Goal: Information Seeking & Learning: Learn about a topic

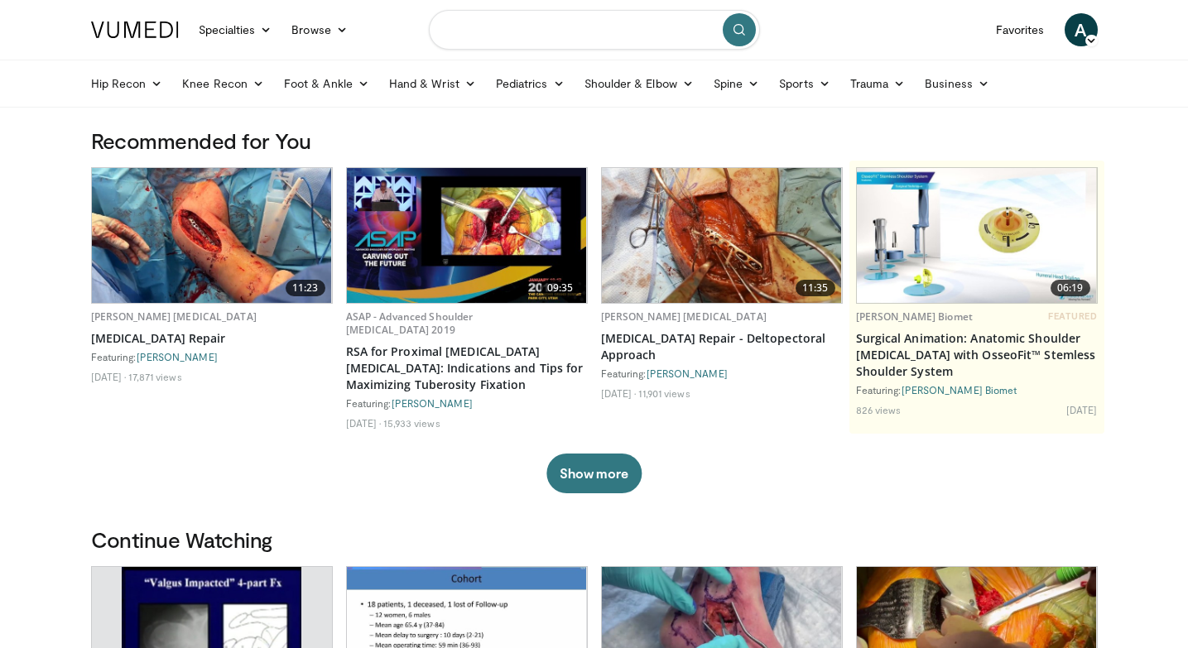
click at [536, 28] on input "Search topics, interventions" at bounding box center [594, 30] width 331 height 40
type input "**********"
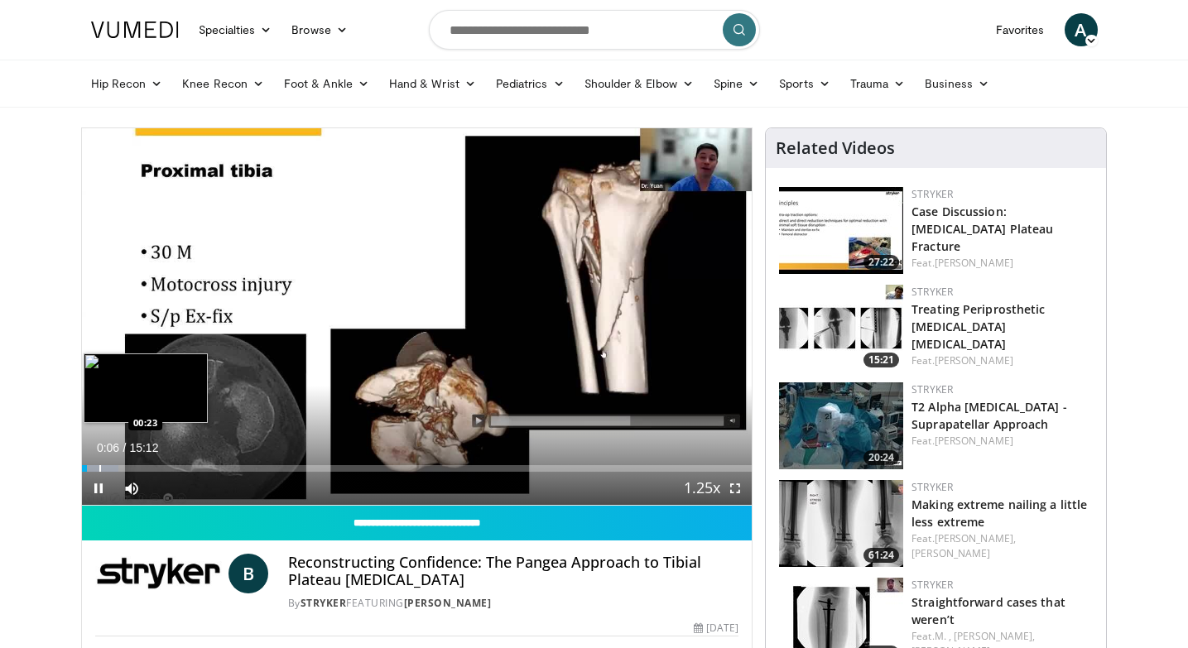
click at [99, 468] on div "Progress Bar" at bounding box center [100, 468] width 2 height 7
click at [119, 465] on div "Progress Bar" at bounding box center [120, 468] width 2 height 7
click at [128, 465] on div "Progress Bar" at bounding box center [129, 468] width 2 height 7
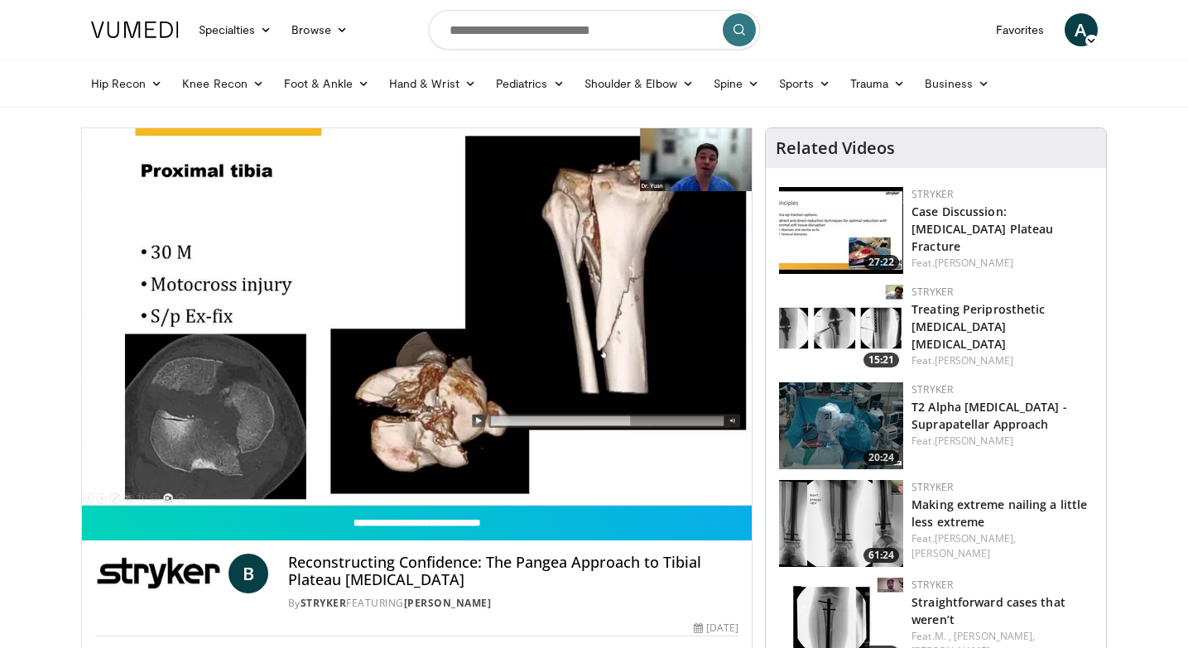
click at [142, 463] on div "10 seconds Tap to unmute" at bounding box center [417, 316] width 670 height 377
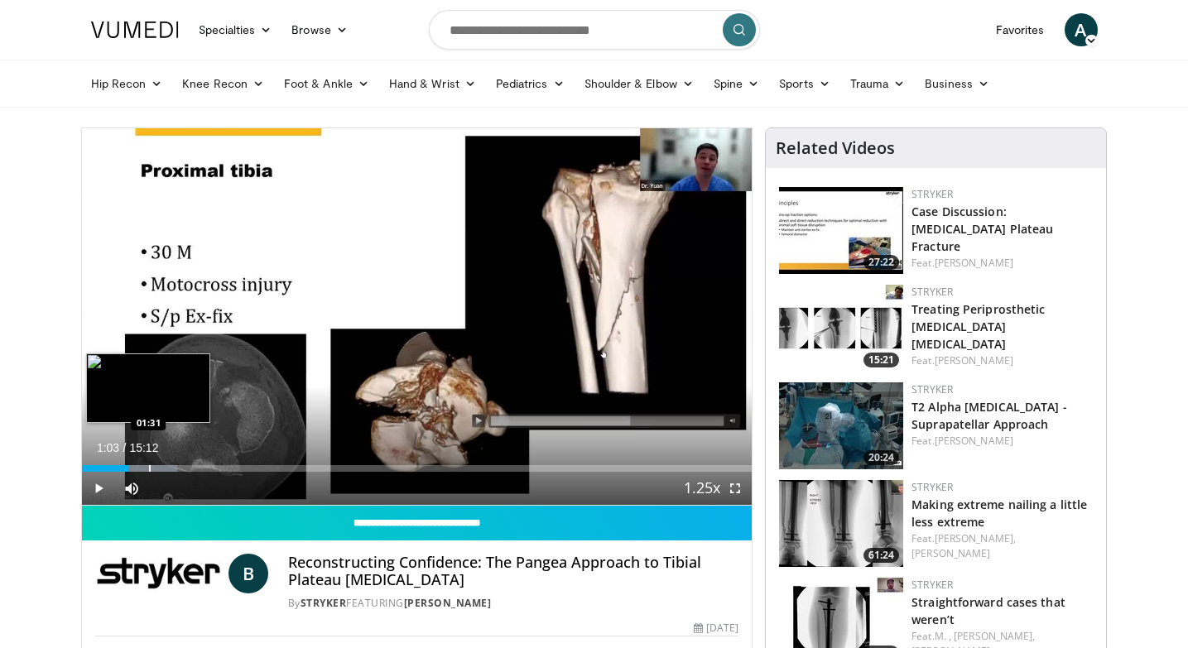
click at [149, 465] on div "Progress Bar" at bounding box center [150, 468] width 2 height 7
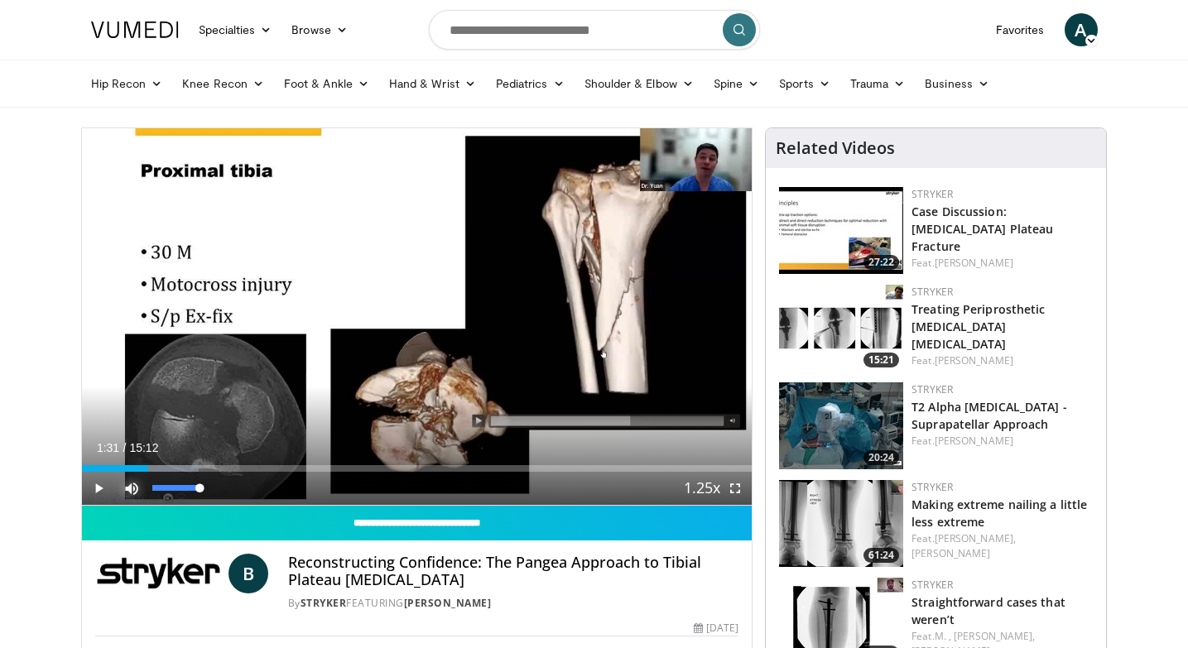
click at [132, 484] on span "Video Player" at bounding box center [131, 488] width 33 height 33
click at [94, 485] on span "Video Player" at bounding box center [98, 488] width 33 height 33
click at [127, 491] on span "Video Player" at bounding box center [131, 488] width 33 height 33
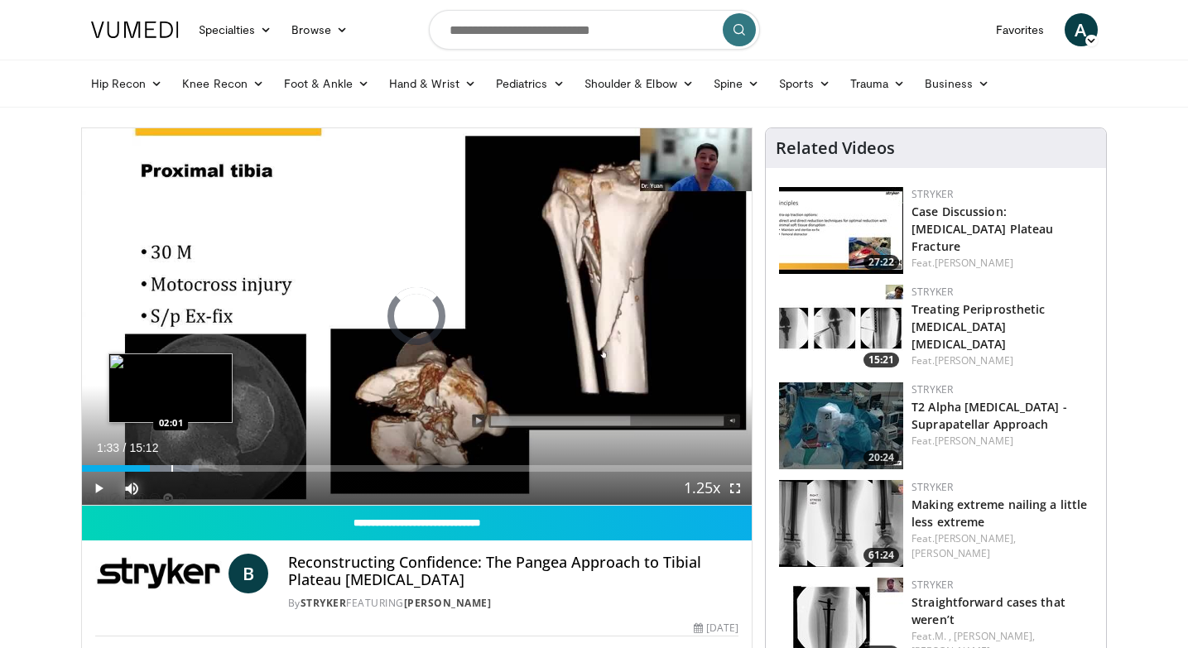
click at [171, 467] on div "Progress Bar" at bounding box center [172, 468] width 2 height 7
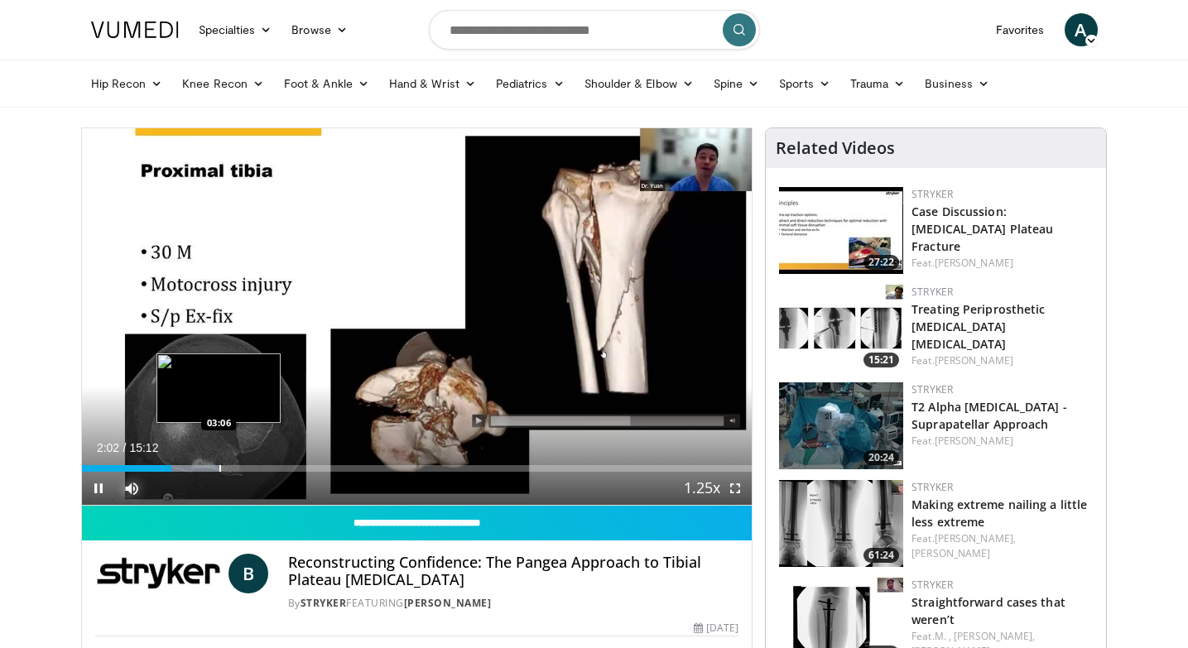
click at [219, 465] on div "Progress Bar" at bounding box center [220, 468] width 2 height 7
click at [242, 465] on div "Progress Bar" at bounding box center [243, 468] width 2 height 7
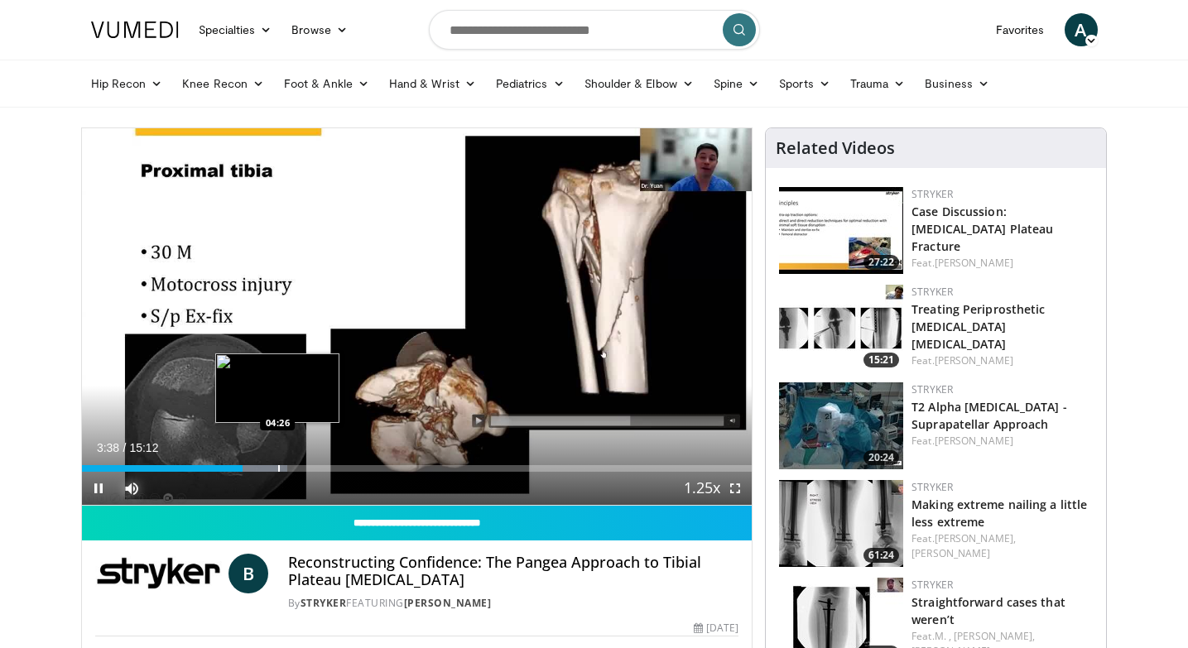
click at [278, 465] on div "Progress Bar" at bounding box center [279, 468] width 2 height 7
click at [319, 467] on div "Progress Bar" at bounding box center [320, 468] width 2 height 7
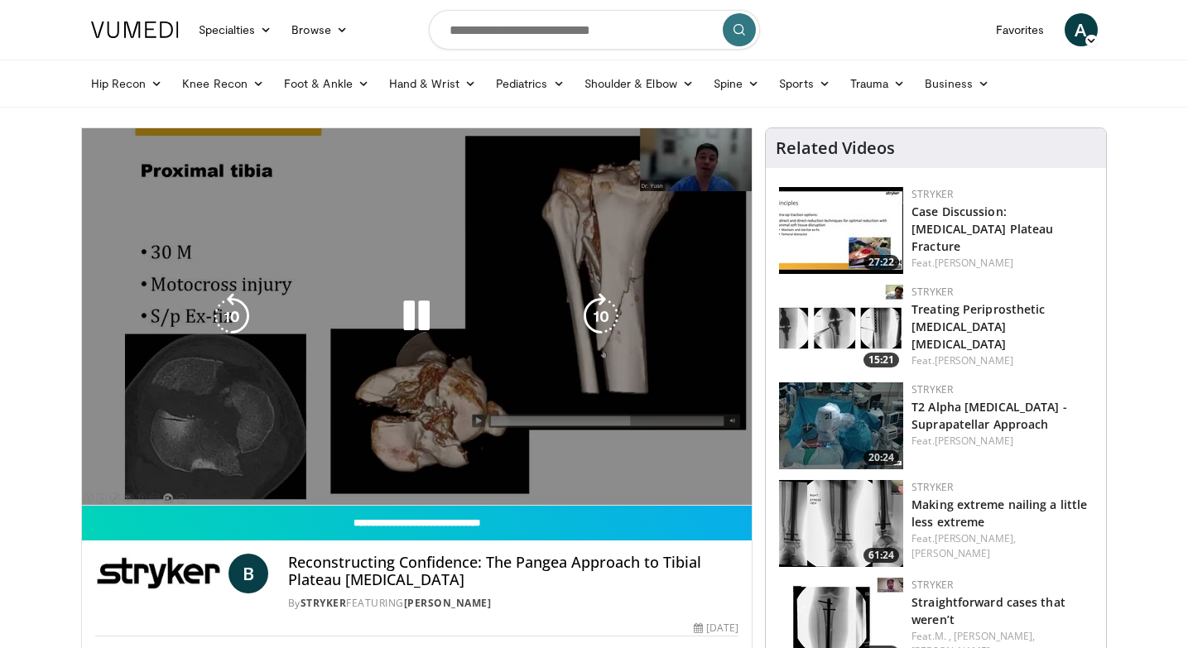
click at [373, 463] on video-js "**********" at bounding box center [417, 316] width 670 height 377
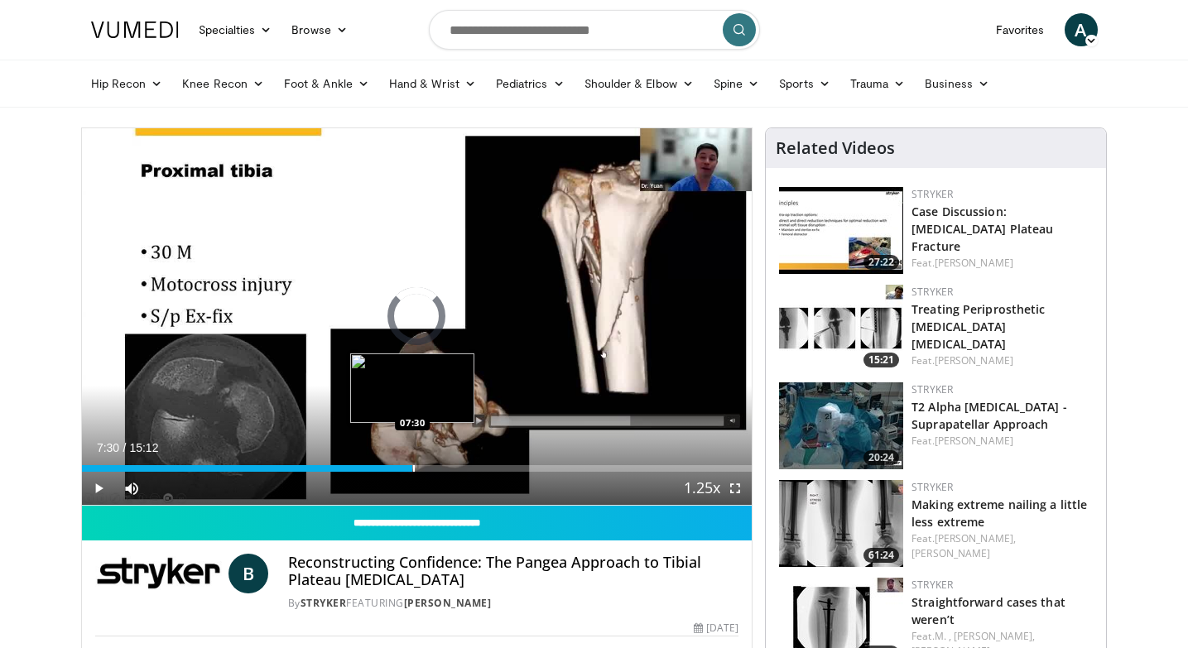
click at [412, 459] on div "Loaded : 0.00% 05:26 07:30" at bounding box center [417, 464] width 670 height 16
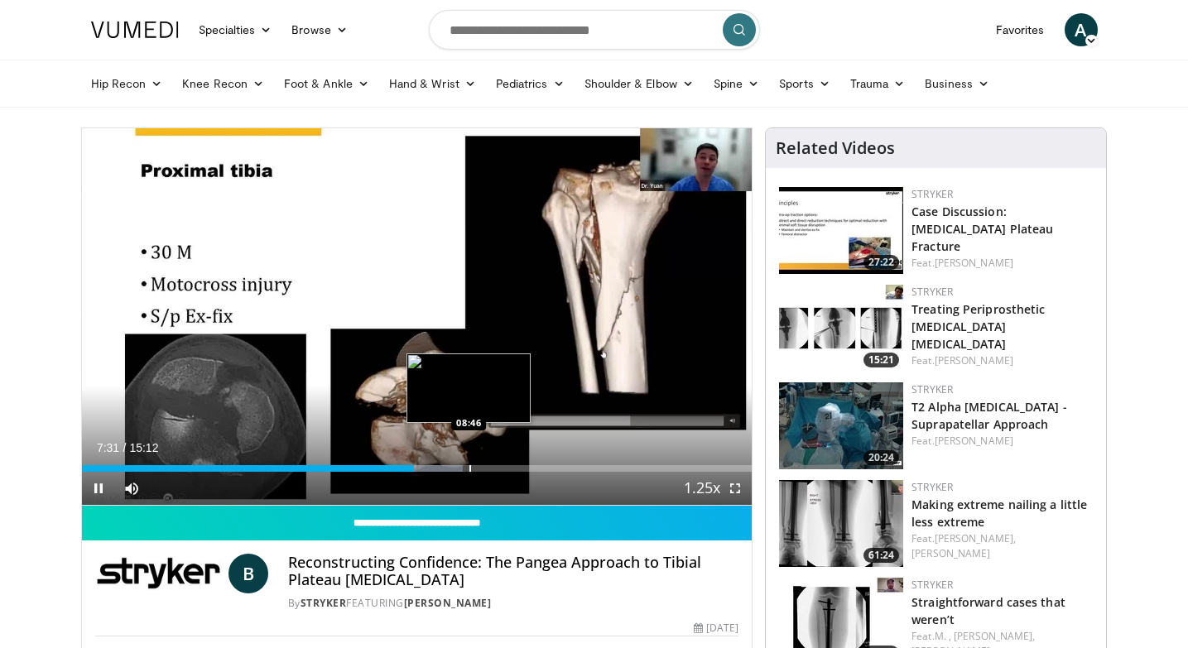
click at [469, 468] on div "Progress Bar" at bounding box center [470, 468] width 2 height 7
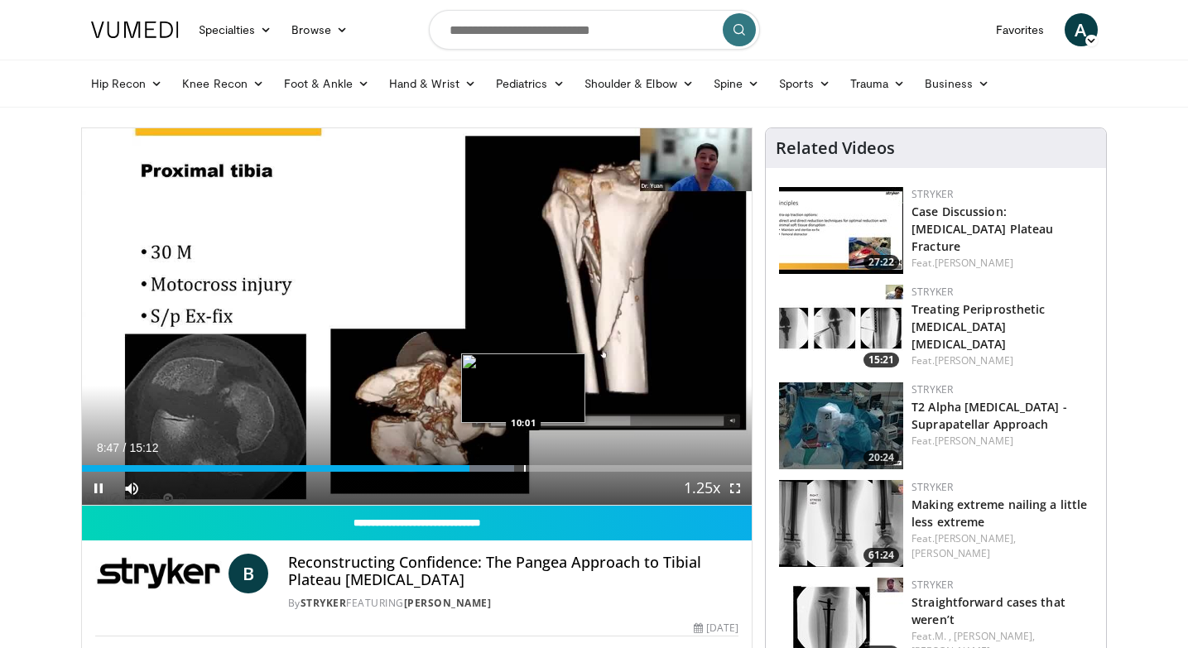
click at [524, 467] on div "Progress Bar" at bounding box center [525, 468] width 2 height 7
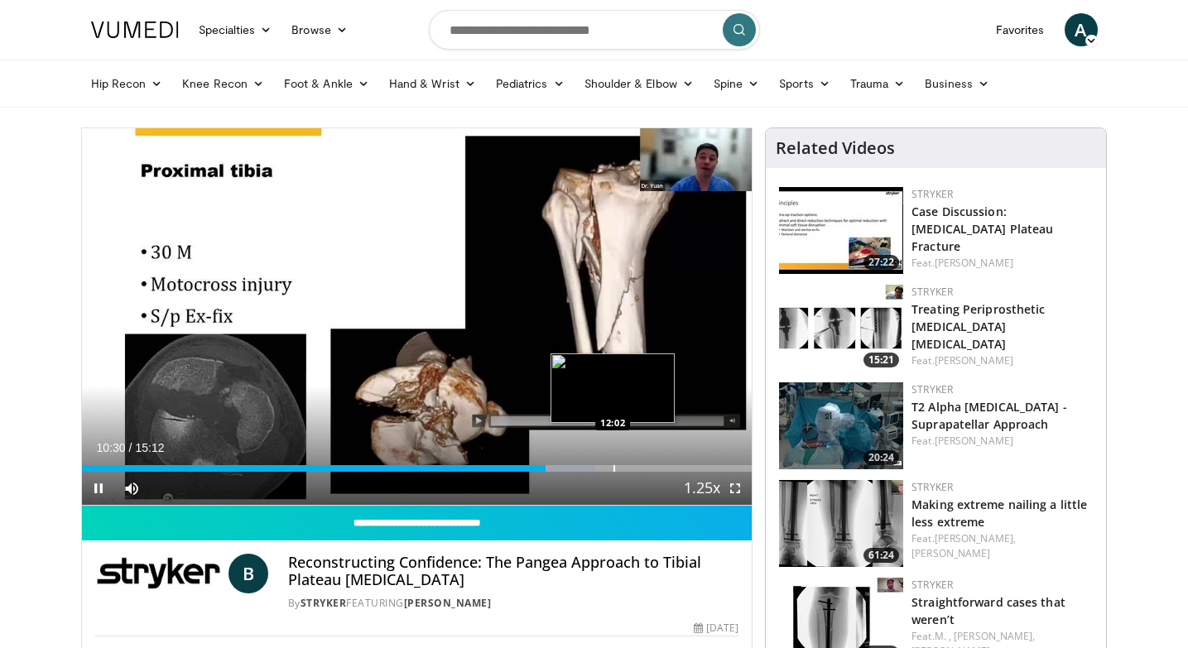
click at [613, 466] on div "Progress Bar" at bounding box center [614, 468] width 2 height 7
click at [622, 465] on div "Progress Bar" at bounding box center [623, 468] width 2 height 7
click at [643, 465] on div "Progress Bar" at bounding box center [644, 468] width 2 height 7
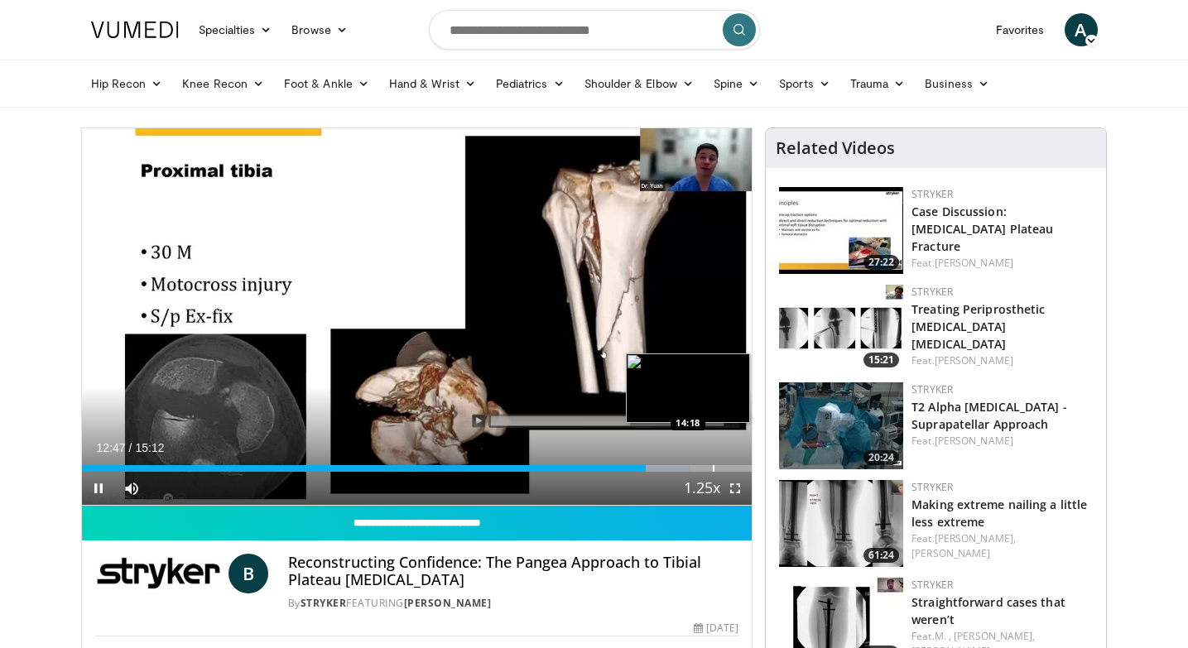
click at [713, 463] on div "Loaded : 90.85% 12:48 14:18" at bounding box center [417, 464] width 670 height 16
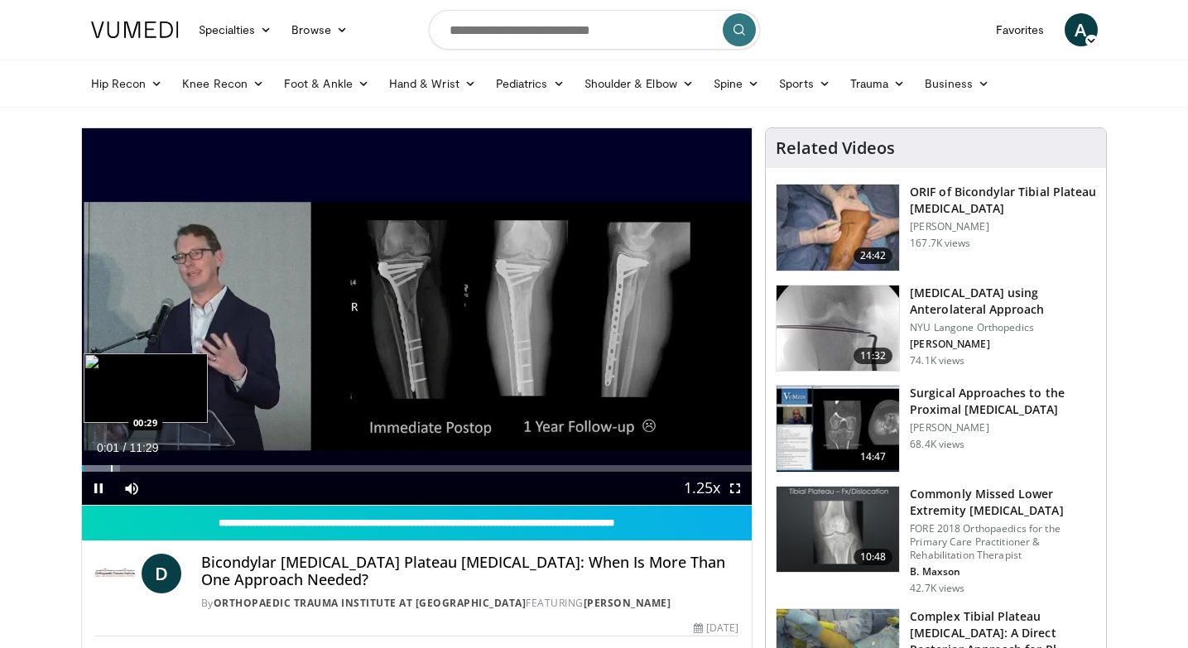
click at [111, 465] on div "Progress Bar" at bounding box center [112, 468] width 2 height 7
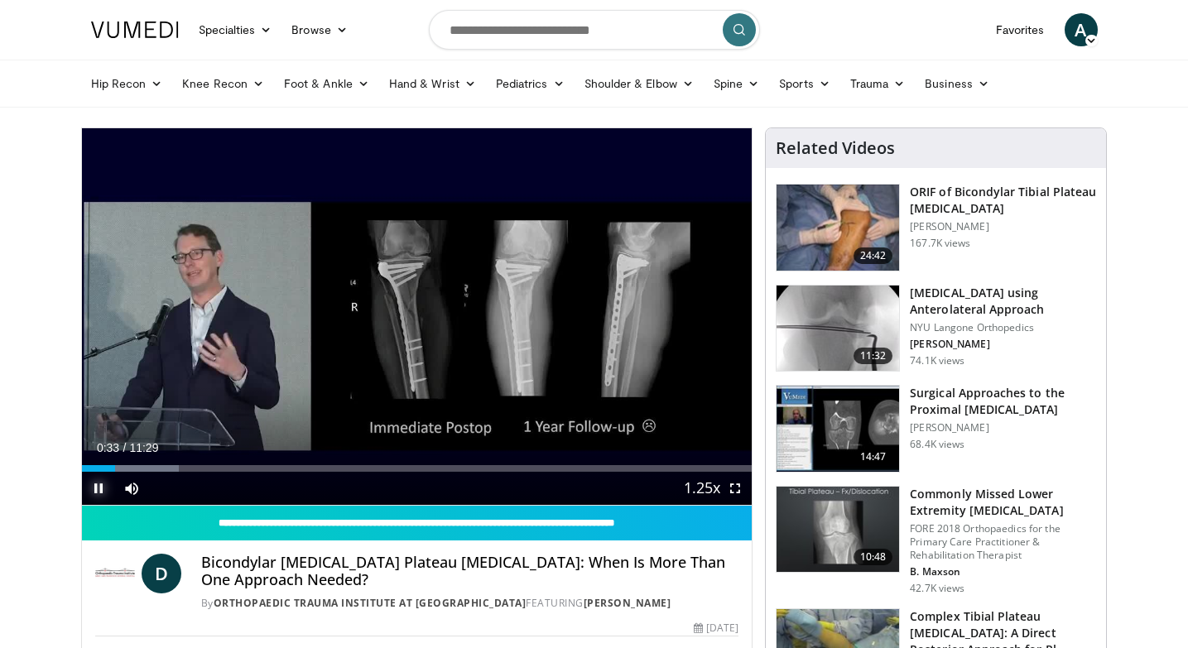
click at [100, 485] on span "Video Player" at bounding box center [98, 488] width 33 height 33
click at [135, 463] on div "Loaded : 14.48% 00:36 00:53" at bounding box center [417, 464] width 670 height 16
click at [147, 467] on div "Progress Bar" at bounding box center [148, 468] width 2 height 7
click at [166, 471] on div "Progress Bar" at bounding box center [167, 468] width 2 height 7
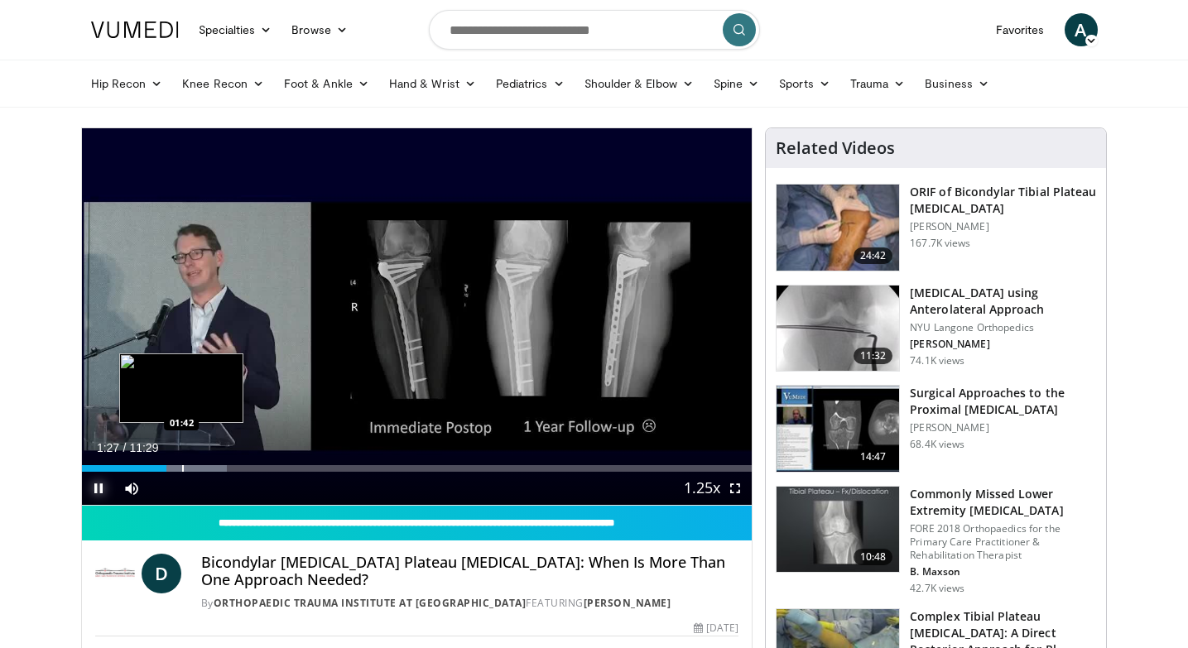
click at [182, 466] on div "Progress Bar" at bounding box center [183, 468] width 2 height 7
click at [204, 469] on div "Progress Bar" at bounding box center [205, 468] width 2 height 7
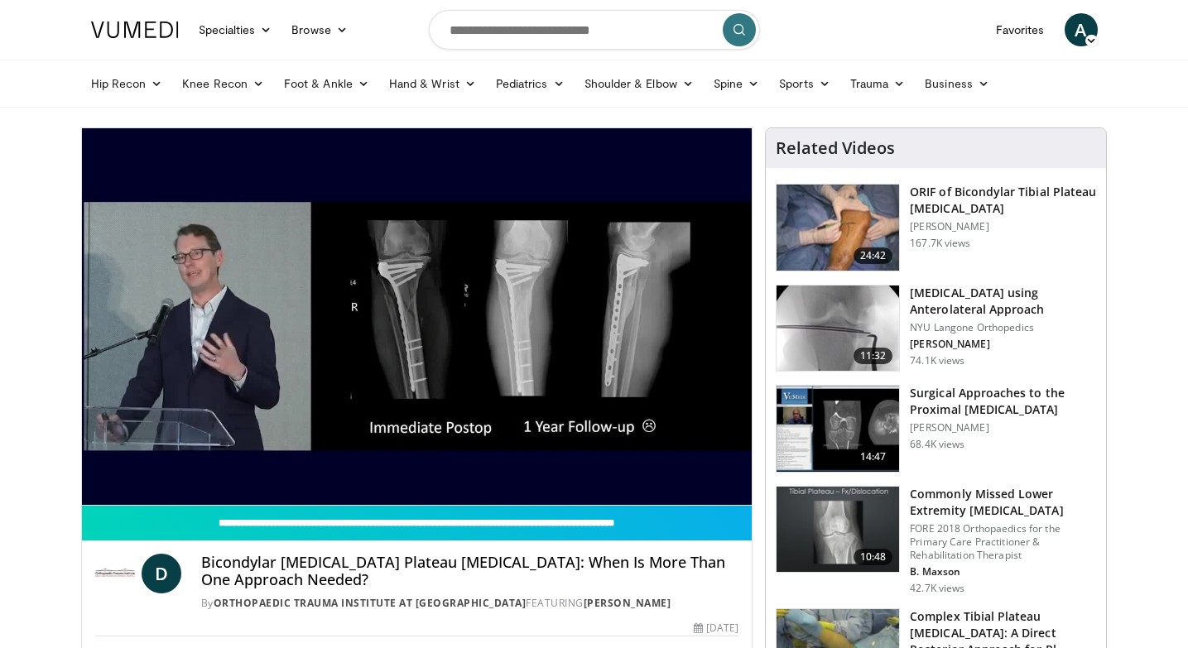
click at [224, 468] on div "10 seconds Tap to unmute" at bounding box center [417, 316] width 670 height 377
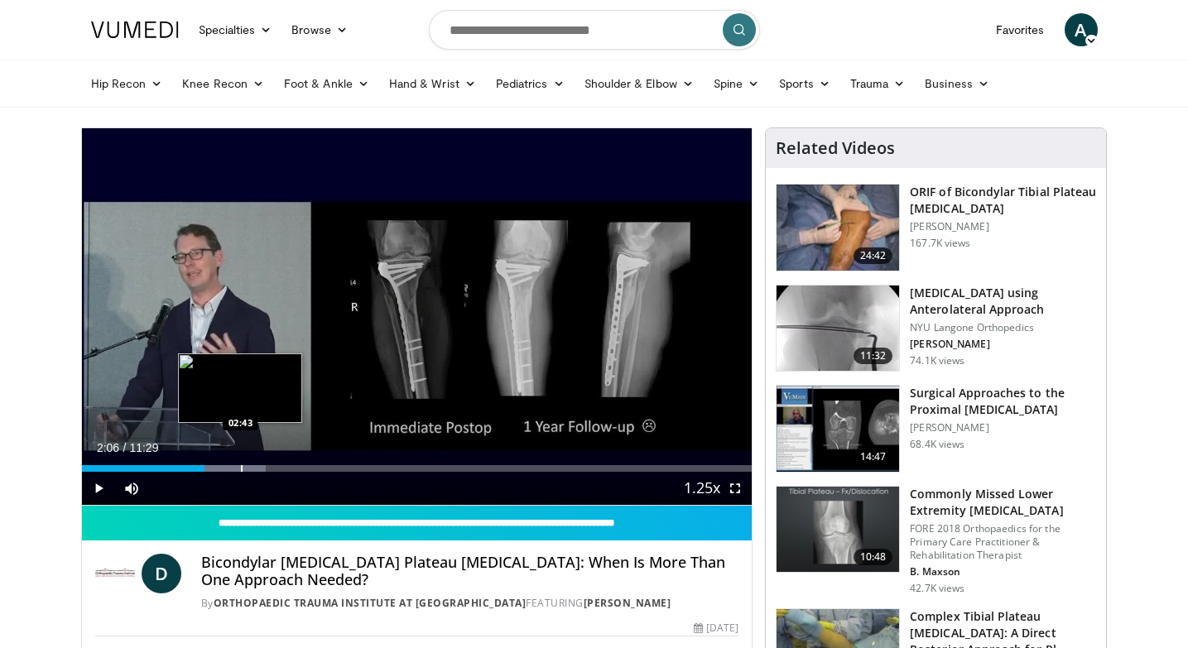
click at [241, 469] on div "Progress Bar" at bounding box center [242, 468] width 2 height 7
click at [273, 468] on div "Progress Bar" at bounding box center [274, 468] width 2 height 7
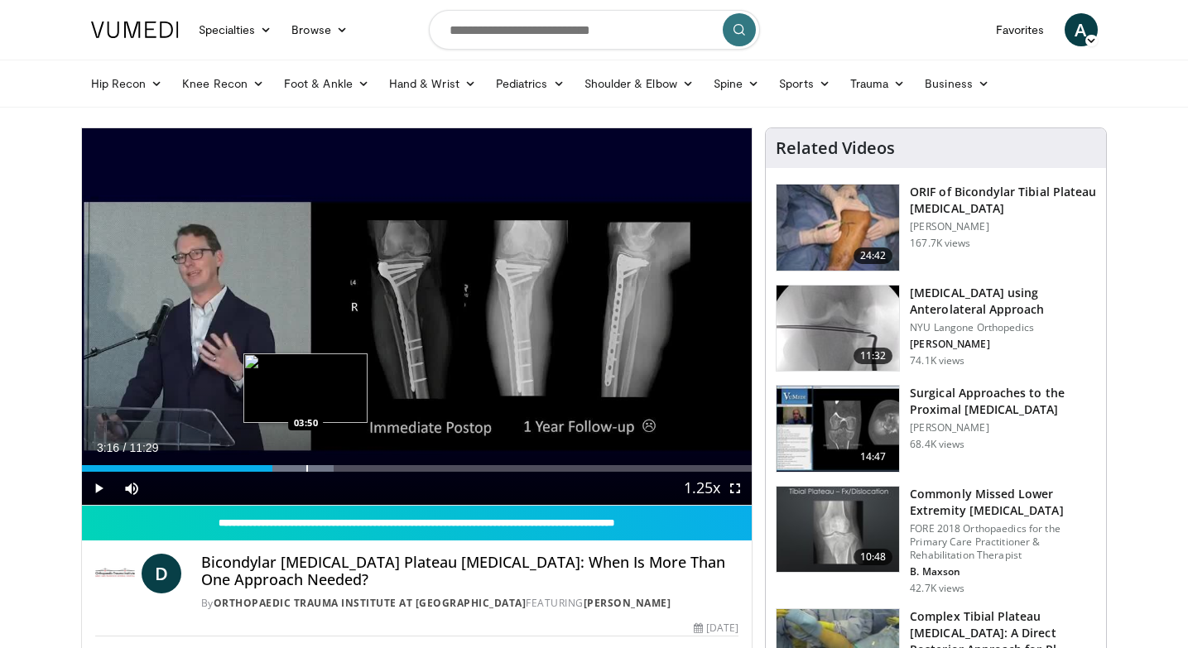
click at [306, 465] on div "Progress Bar" at bounding box center [307, 468] width 2 height 7
click at [335, 468] on div "Progress Bar" at bounding box center [336, 468] width 2 height 7
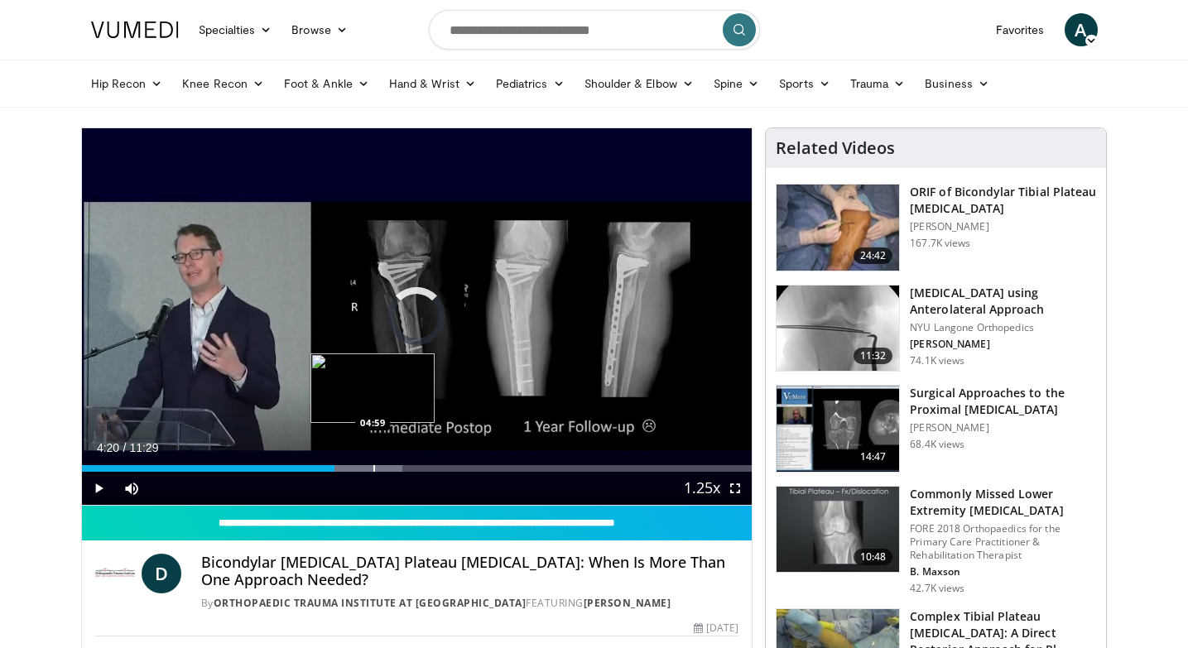
click at [373, 468] on div "Progress Bar" at bounding box center [374, 468] width 2 height 7
click at [422, 467] on div "Progress Bar" at bounding box center [423, 468] width 2 height 7
click at [446, 468] on div "Progress Bar" at bounding box center [447, 468] width 2 height 7
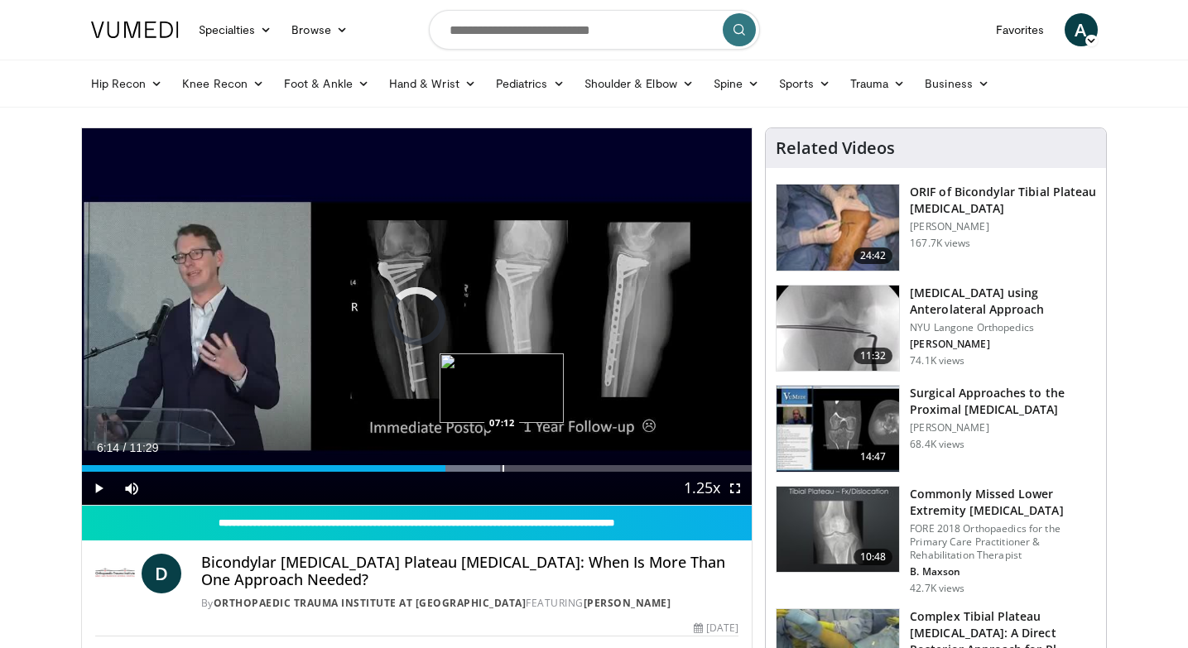
click at [502, 463] on div "Loaded : 62.41% 06:14 07:12" at bounding box center [417, 464] width 670 height 16
click at [532, 462] on div "Loaded : 72.44% 07:43 07:43" at bounding box center [417, 464] width 670 height 16
click at [554, 467] on div "Progress Bar" at bounding box center [555, 468] width 2 height 7
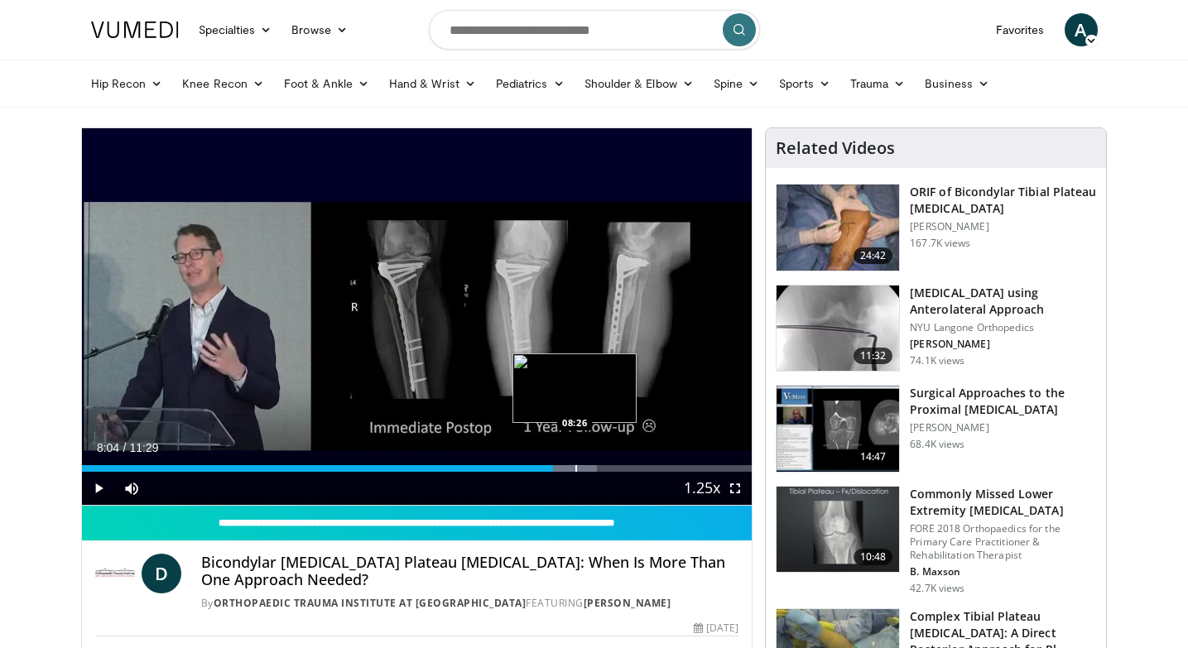
click at [575, 467] on div "Progress Bar" at bounding box center [576, 468] width 2 height 7
click at [595, 466] on div "Progress Bar" at bounding box center [596, 468] width 2 height 7
click at [610, 467] on div "Progress Bar" at bounding box center [611, 468] width 2 height 7
click at [627, 467] on div "Progress Bar" at bounding box center [628, 468] width 2 height 7
click at [653, 468] on div "Progress Bar" at bounding box center [654, 468] width 2 height 7
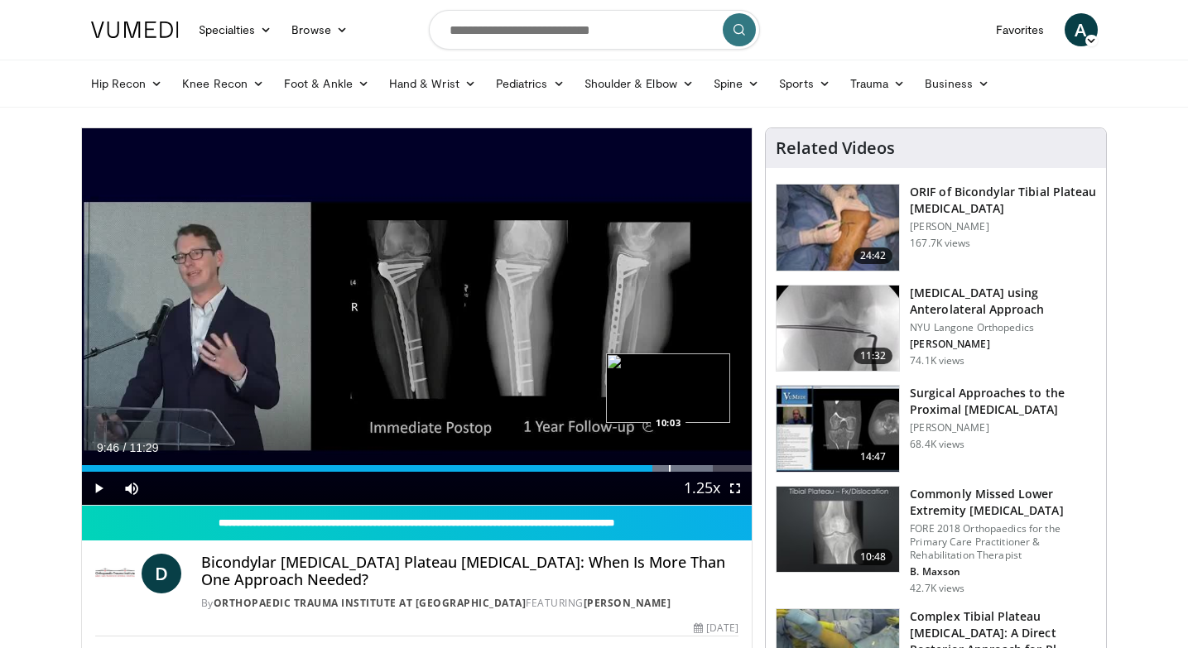
click at [669, 468] on div "Progress Bar" at bounding box center [670, 468] width 2 height 7
click at [686, 469] on div "Progress Bar" at bounding box center [687, 468] width 2 height 7
click at [705, 467] on div "Progress Bar" at bounding box center [706, 468] width 2 height 7
click at [712, 467] on div "Progress Bar" at bounding box center [713, 468] width 2 height 7
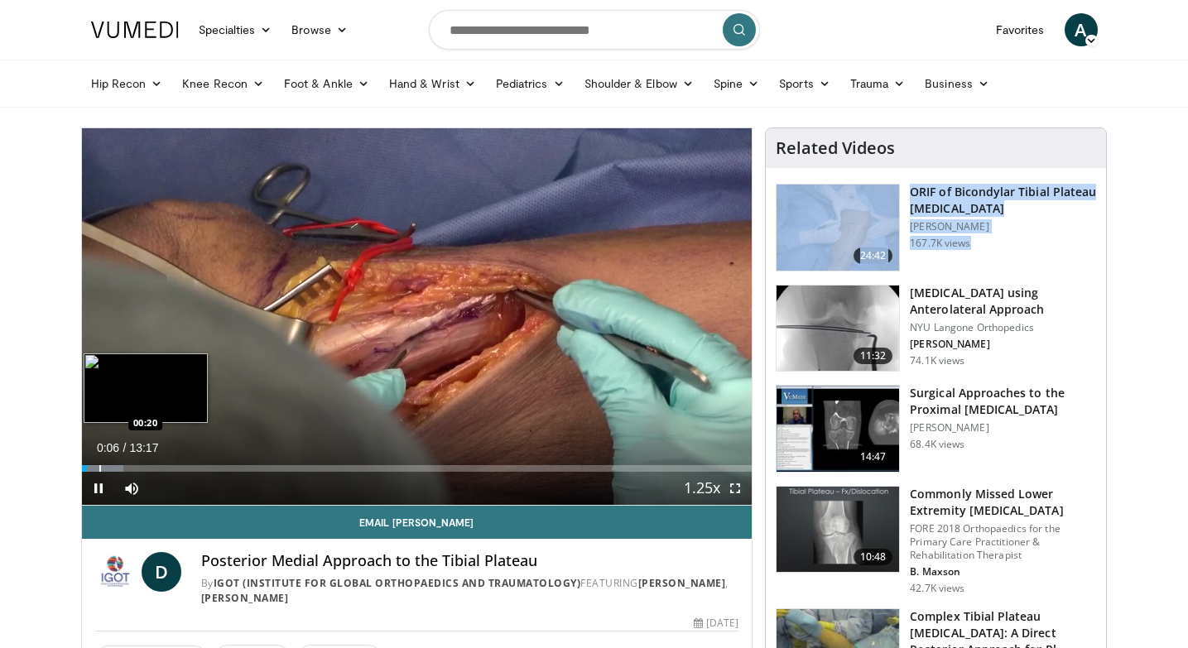
click at [99, 467] on div "Progress Bar" at bounding box center [100, 468] width 2 height 7
click at [91, 468] on div "Progress Bar" at bounding box center [92, 468] width 2 height 7
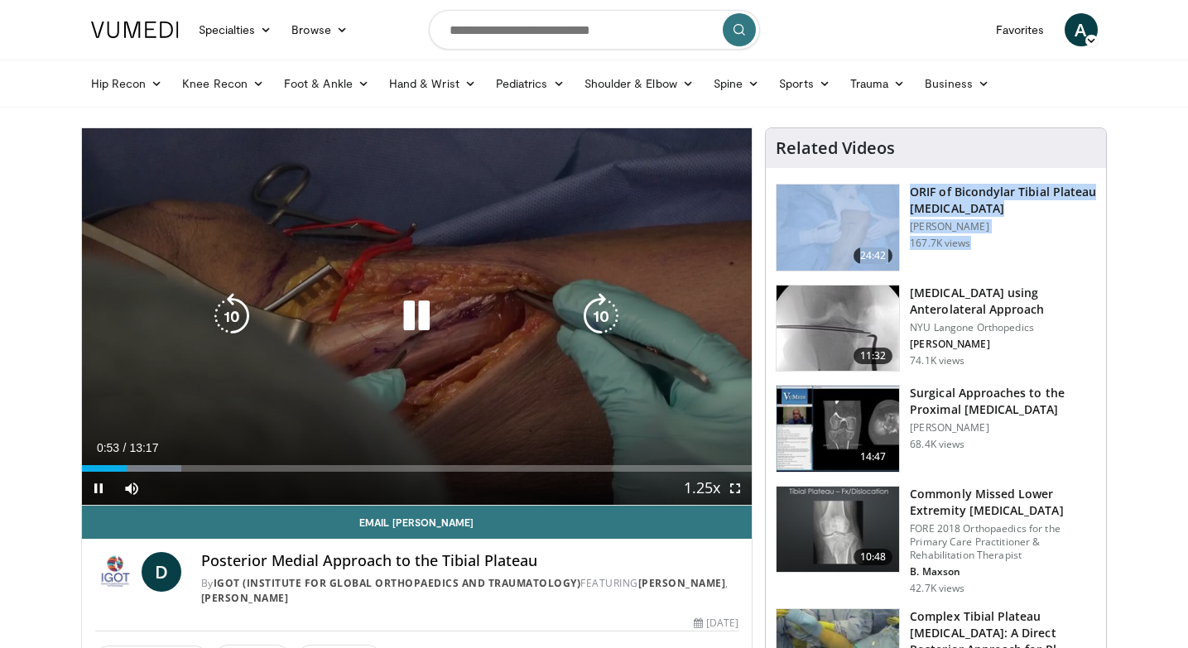
click at [425, 299] on icon "Video Player" at bounding box center [416, 316] width 46 height 46
click at [420, 316] on icon "Video Player" at bounding box center [416, 316] width 46 height 46
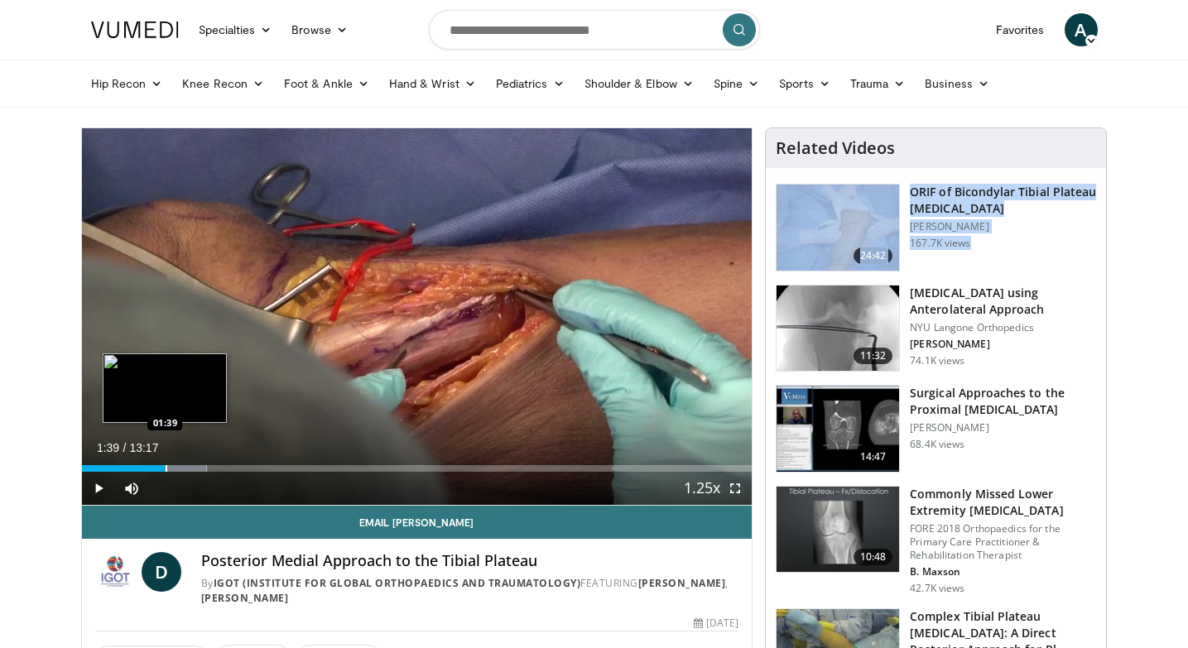
click at [166, 470] on div "Progress Bar" at bounding box center [167, 468] width 2 height 7
click at [174, 470] on div "Progress Bar" at bounding box center [175, 468] width 2 height 7
click at [183, 470] on div "Progress Bar" at bounding box center [184, 468] width 2 height 7
click at [192, 468] on div "Progress Bar" at bounding box center [193, 468] width 2 height 7
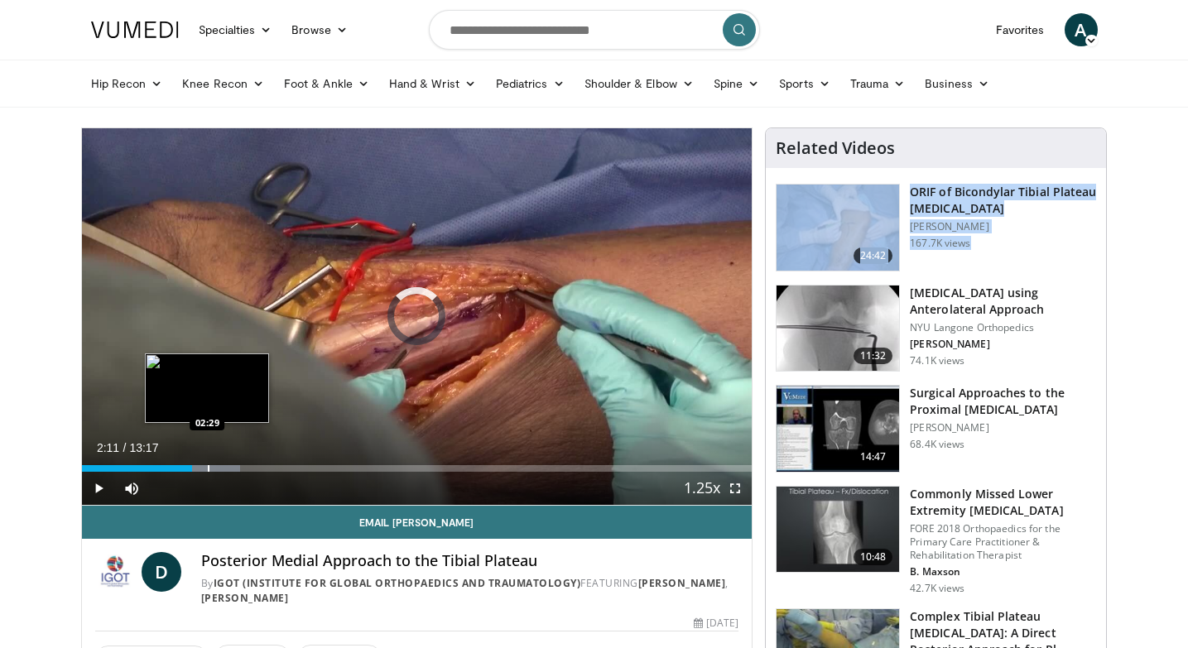
click at [208, 465] on div "Progress Bar" at bounding box center [209, 468] width 2 height 7
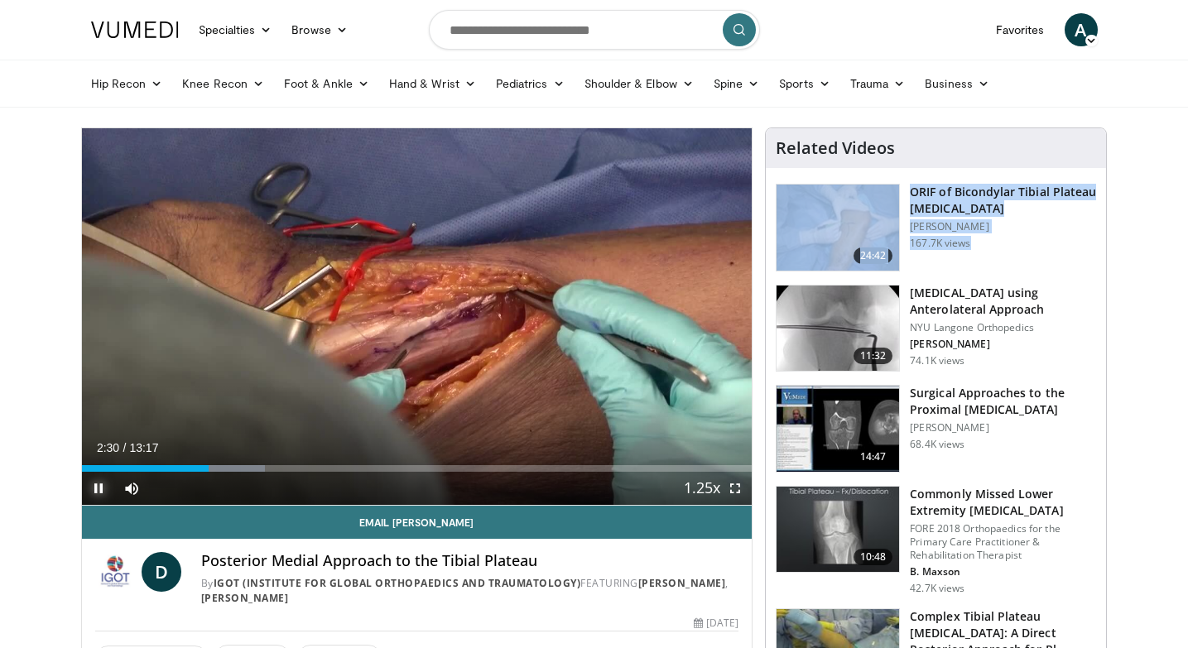
click at [96, 486] on span "Video Player" at bounding box center [98, 488] width 33 height 33
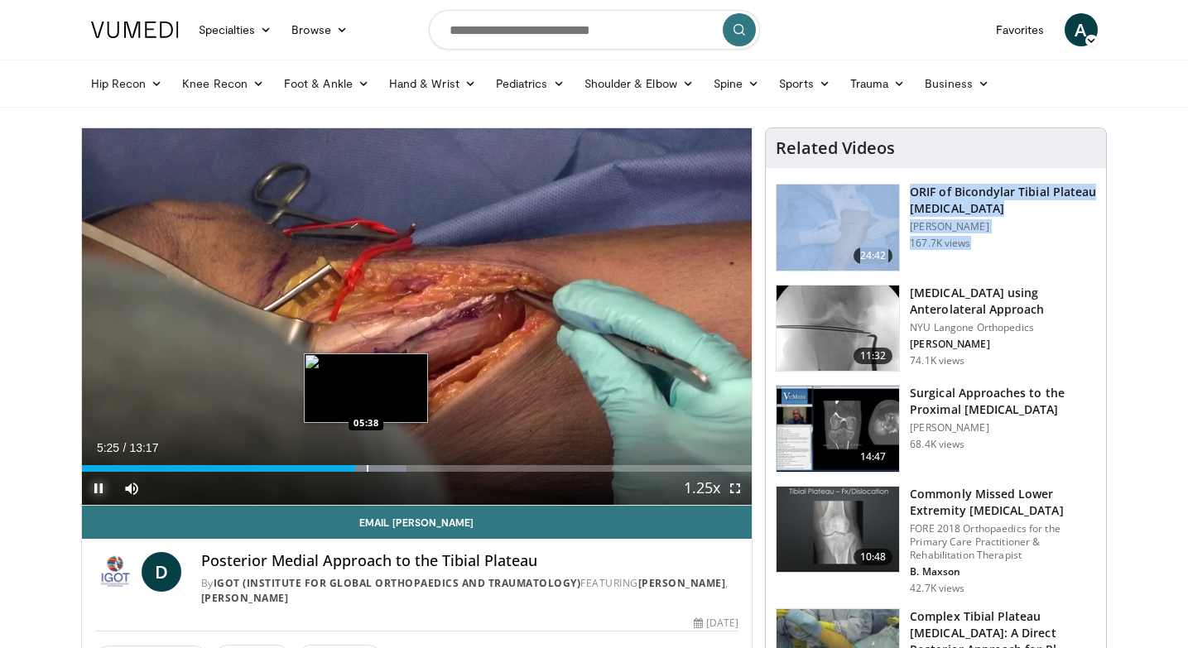
click at [367, 466] on div "Progress Bar" at bounding box center [368, 468] width 2 height 7
click at [384, 469] on div "Progress Bar" at bounding box center [385, 468] width 2 height 7
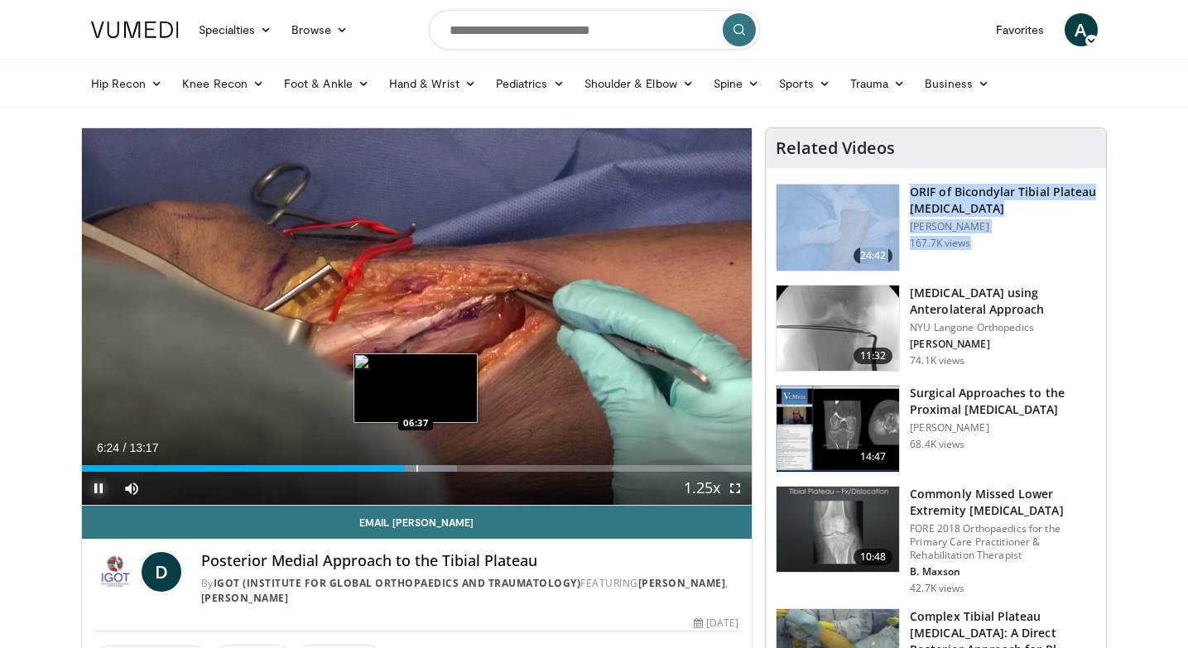
click at [416, 468] on div "Progress Bar" at bounding box center [417, 468] width 2 height 7
click at [427, 466] on div "Progress Bar" at bounding box center [426, 468] width 2 height 7
click at [449, 468] on div "Progress Bar" at bounding box center [450, 468] width 2 height 7
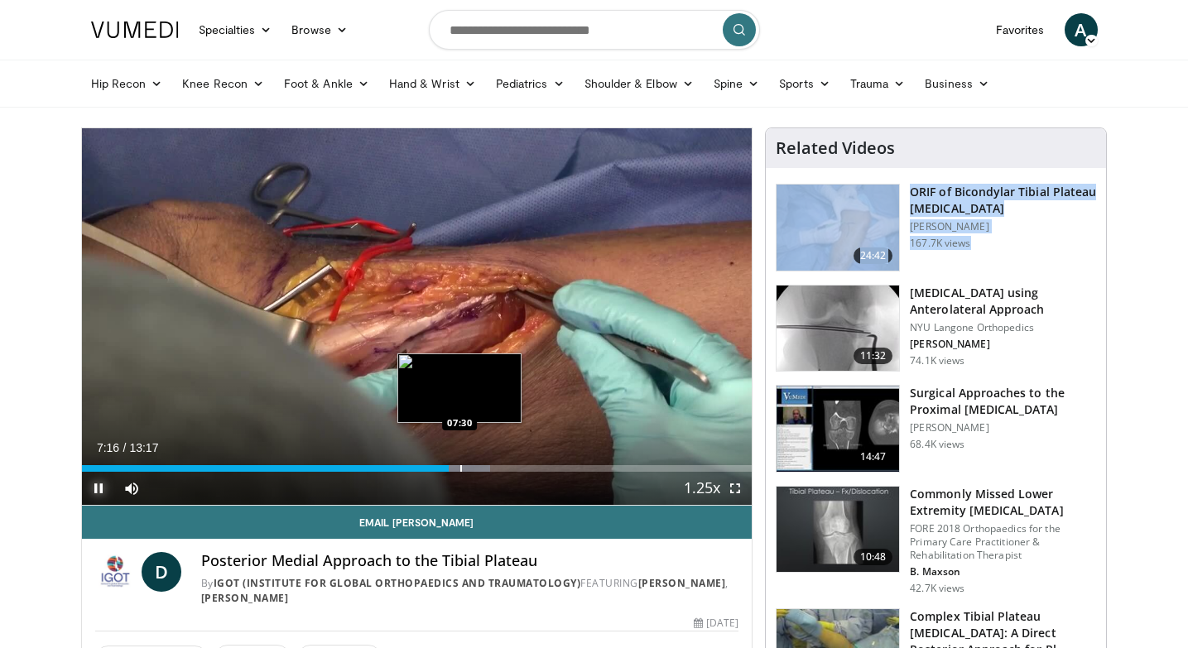
click at [460, 466] on div "Progress Bar" at bounding box center [461, 468] width 2 height 7
click at [473, 469] on div "Loaded : 64.66% 07:46 07:46" at bounding box center [417, 468] width 670 height 7
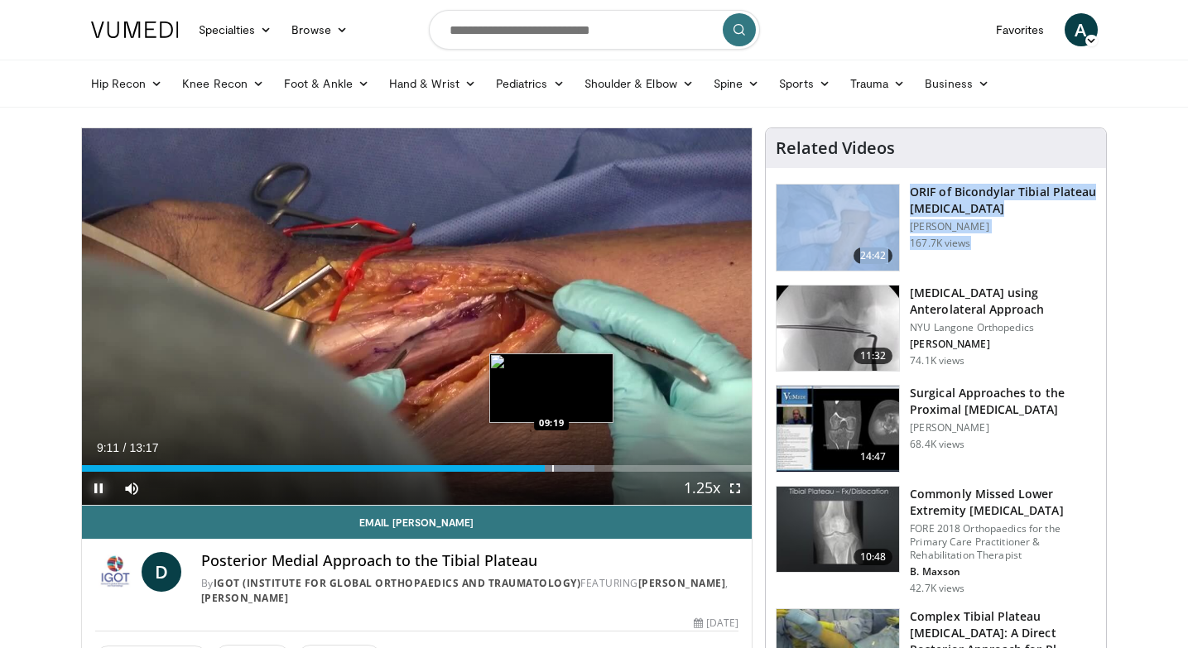
click at [552, 463] on div "Loaded : 76.55% 09:11 09:19" at bounding box center [417, 464] width 670 height 16
click at [567, 463] on div "Loaded : 77.80% 09:20 09:37" at bounding box center [417, 464] width 670 height 16
click at [583, 463] on div "Loaded : 80.31% 09:39 09:55" at bounding box center [417, 464] width 670 height 16
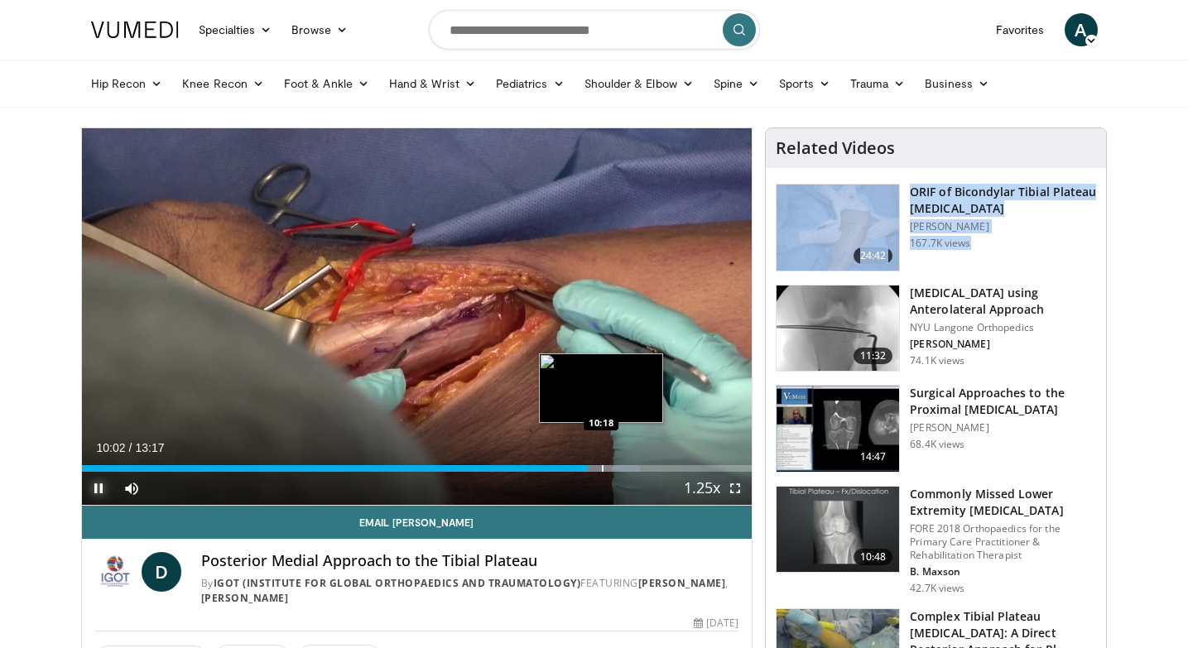
click at [602, 465] on div "Progress Bar" at bounding box center [603, 468] width 2 height 7
click at [618, 465] on div "Progress Bar" at bounding box center [619, 468] width 2 height 7
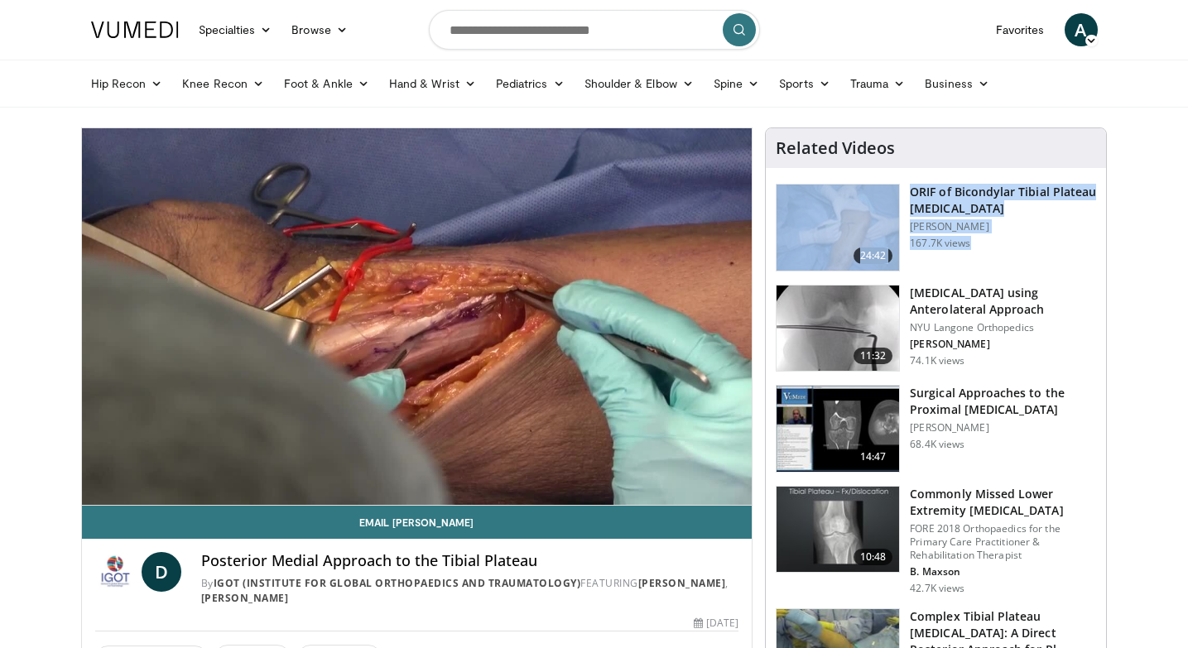
click at [621, 465] on div "Progress Bar" at bounding box center [620, 468] width 2 height 7
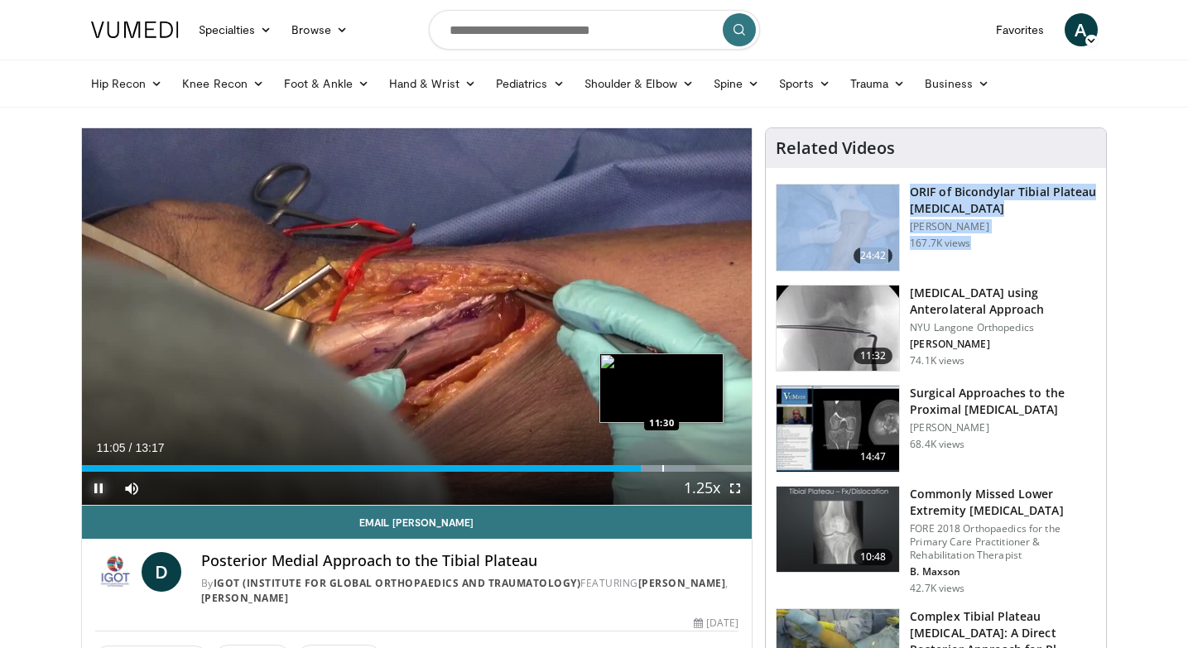
click at [662, 466] on div "Progress Bar" at bounding box center [663, 468] width 2 height 7
click at [678, 469] on div "Progress Bar" at bounding box center [679, 468] width 2 height 7
click at [716, 470] on div "Progress Bar" at bounding box center [717, 468] width 2 height 7
click at [730, 465] on div "Progress Bar" at bounding box center [731, 468] width 2 height 7
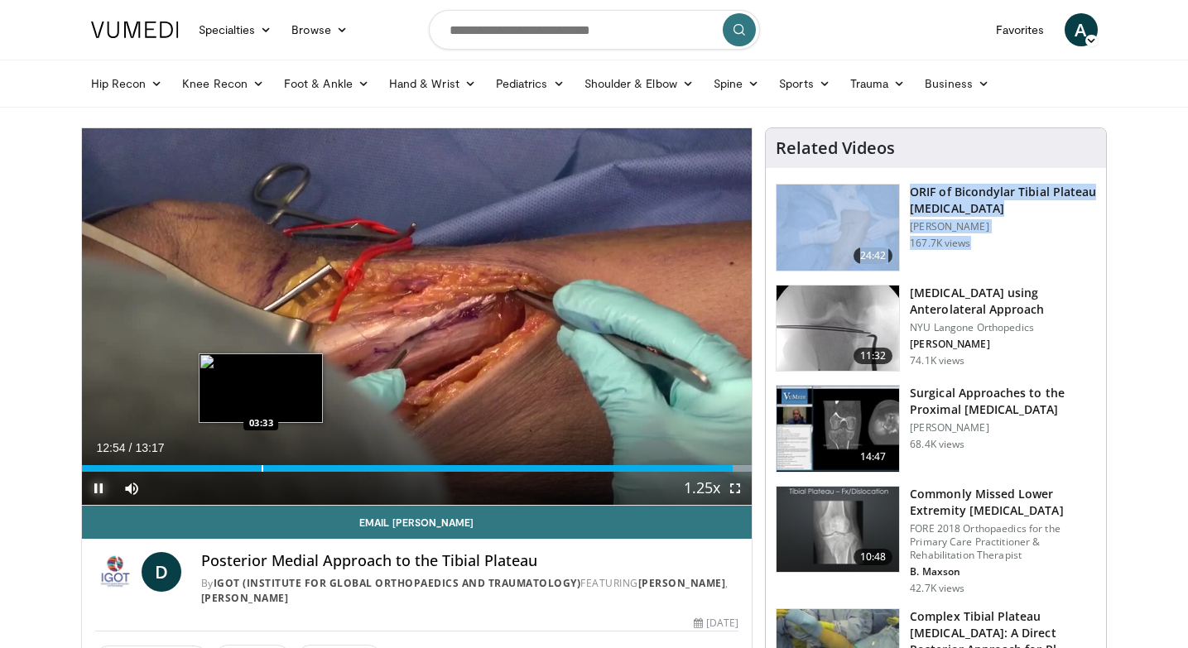
click at [262, 467] on div "Progress Bar" at bounding box center [263, 468] width 2 height 7
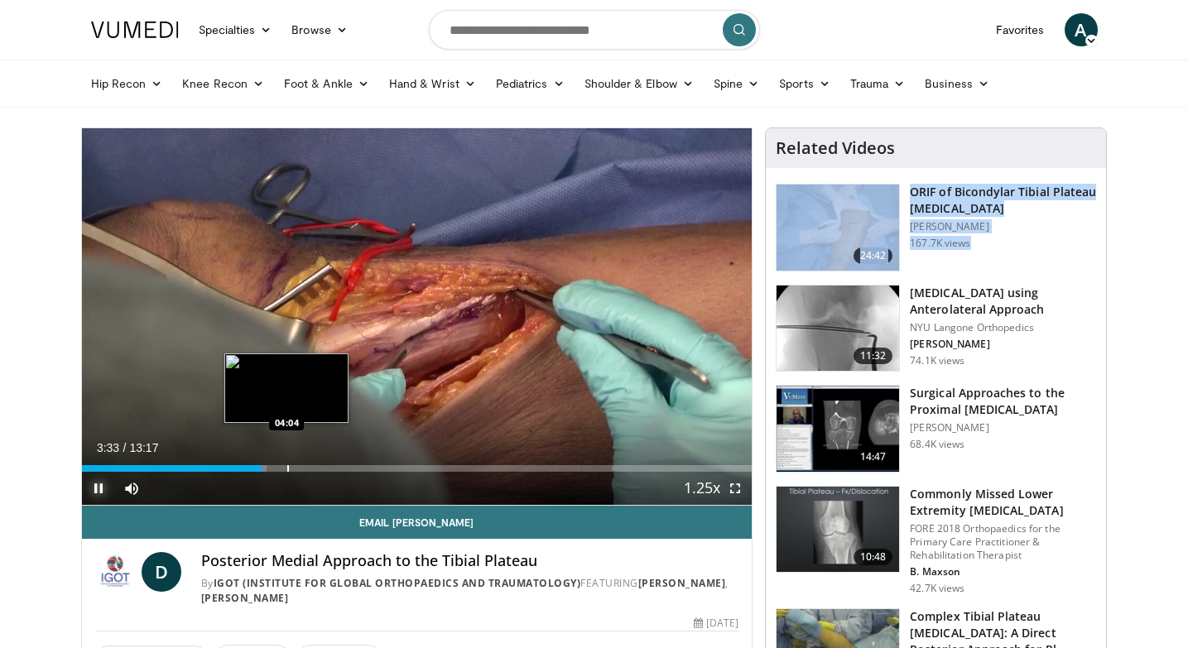
click at [286, 459] on div "Loaded : 27.61% 03:34 04:04" at bounding box center [417, 464] width 670 height 16
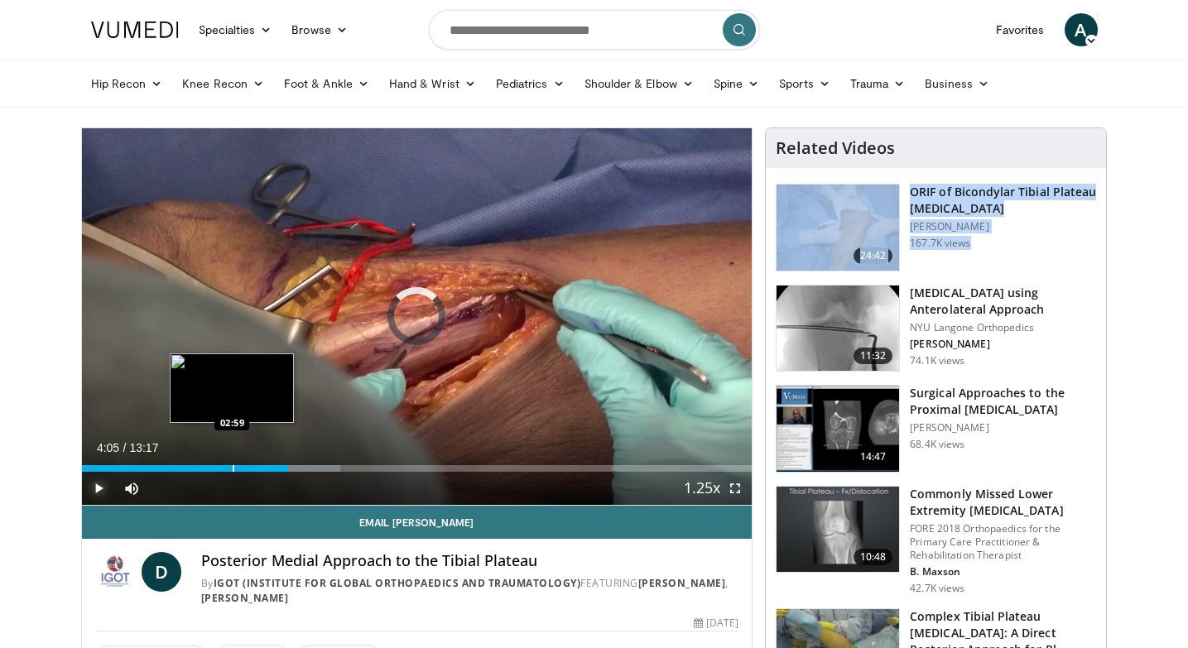
click at [232, 462] on div "Loaded : 38.54% 04:05 02:59" at bounding box center [417, 464] width 670 height 16
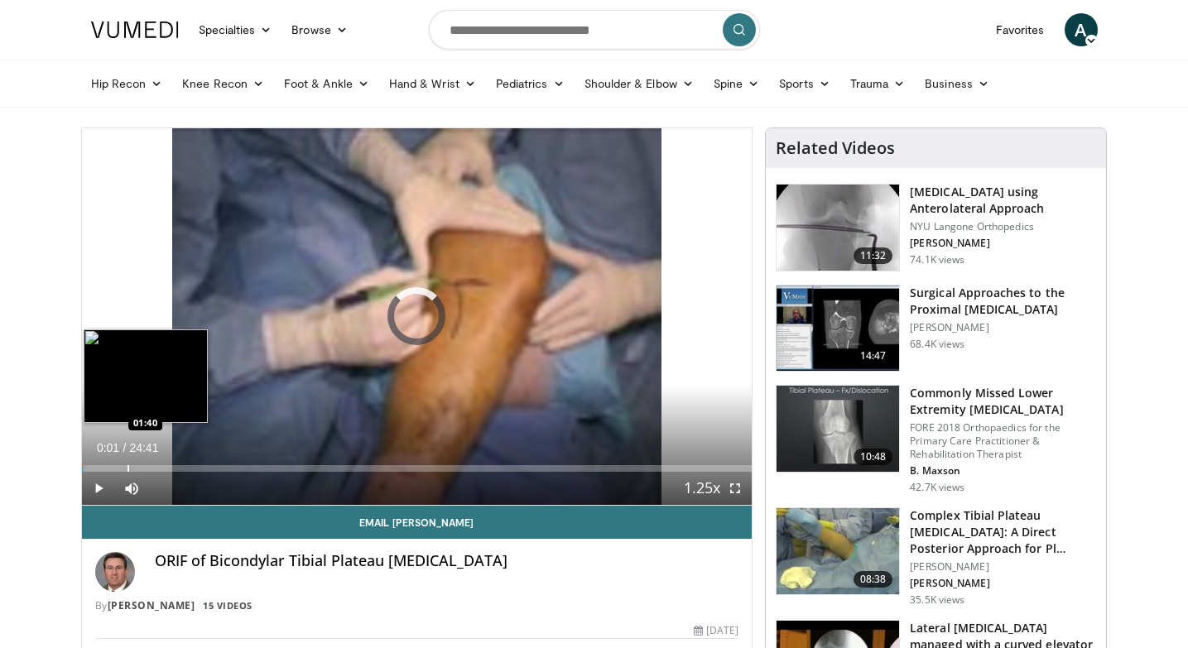
click at [127, 468] on div "Progress Bar" at bounding box center [128, 468] width 2 height 7
click at [155, 466] on div "Progress Bar" at bounding box center [156, 468] width 2 height 7
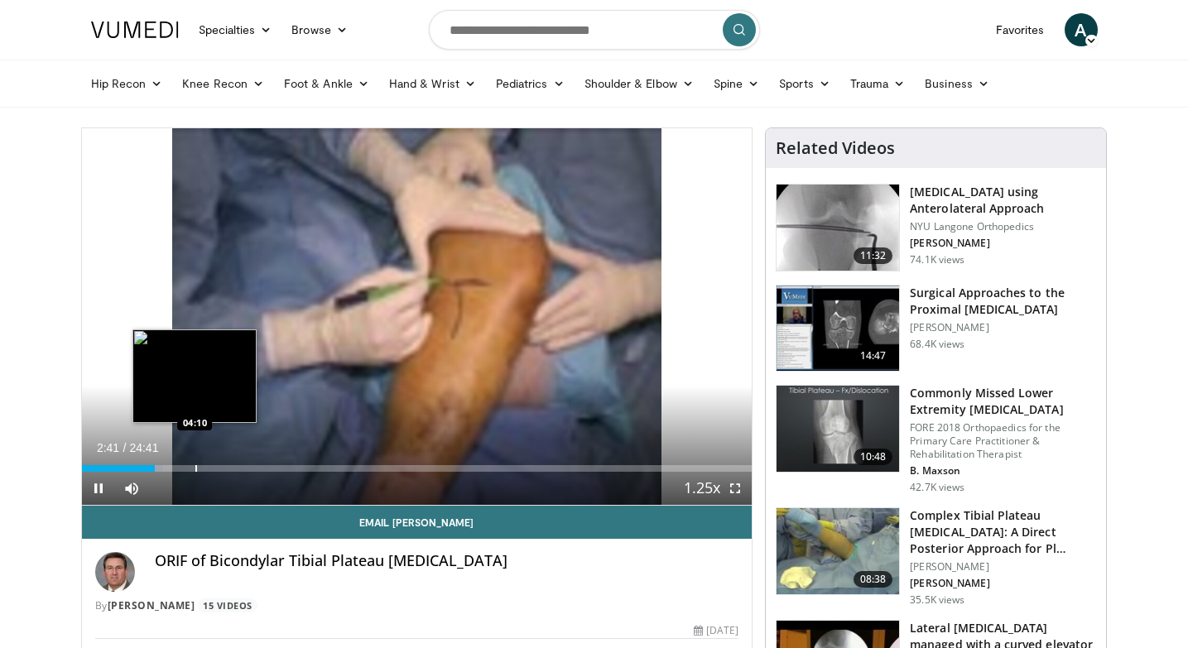
click at [194, 463] on div "Loaded : 12.16% 02:41 04:10" at bounding box center [417, 464] width 670 height 16
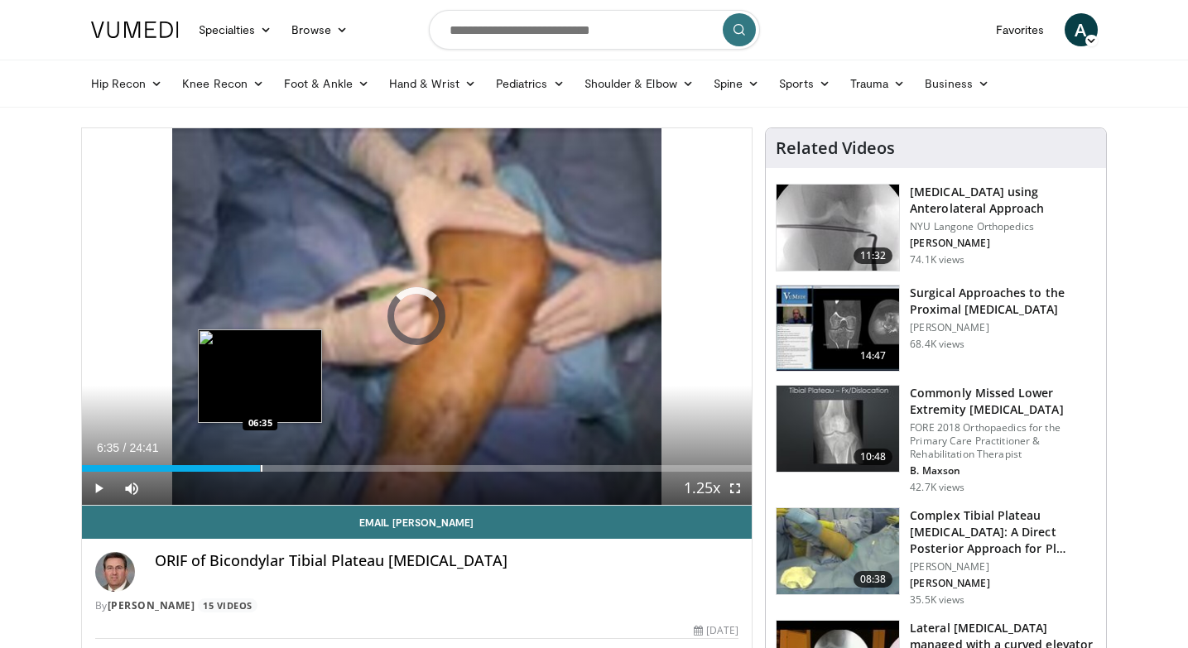
click at [260, 460] on div "Loaded : 21.57% 04:11 06:35" at bounding box center [417, 464] width 670 height 16
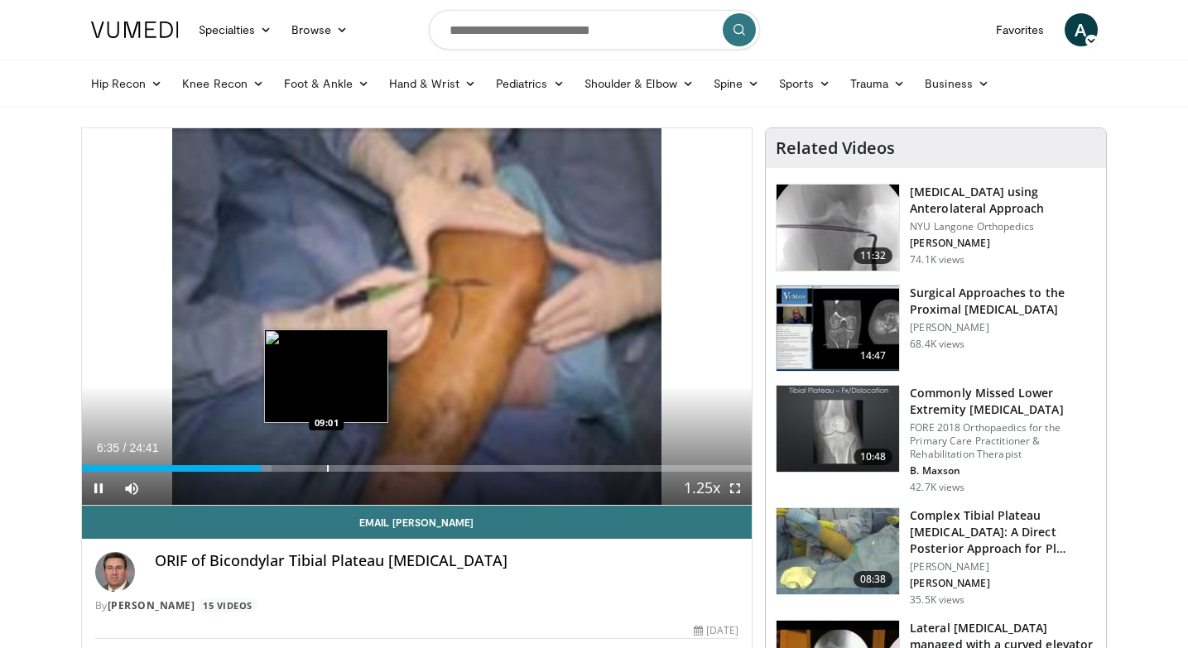
click at [329, 457] on div "Loaded : 28.31% 06:35 09:01" at bounding box center [417, 464] width 670 height 16
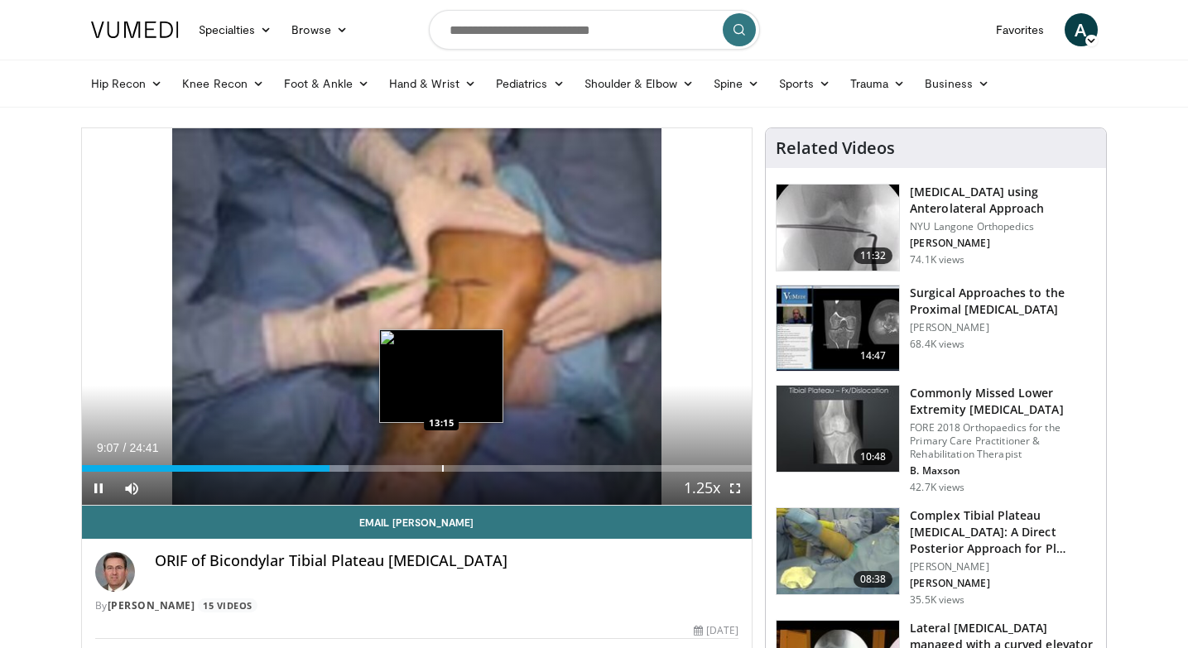
click at [444, 464] on div "Loaded : 39.87% 09:07 13:15" at bounding box center [417, 464] width 670 height 16
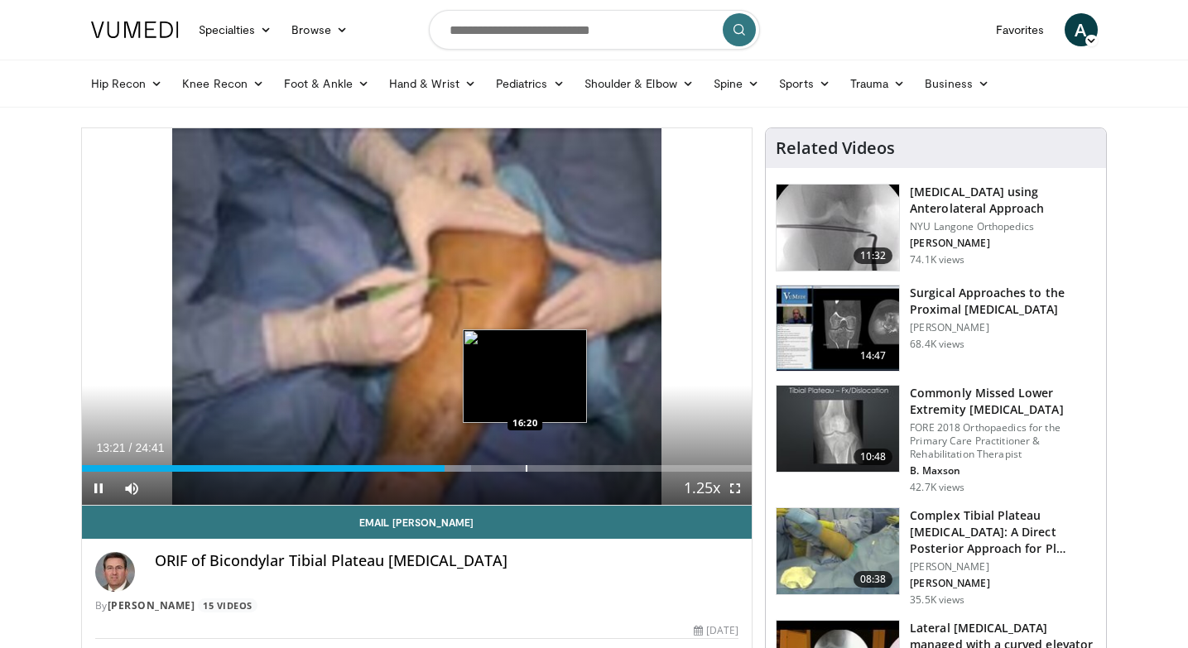
click at [525, 459] on div "Loaded : 58.12% 13:22 16:20" at bounding box center [417, 464] width 670 height 16
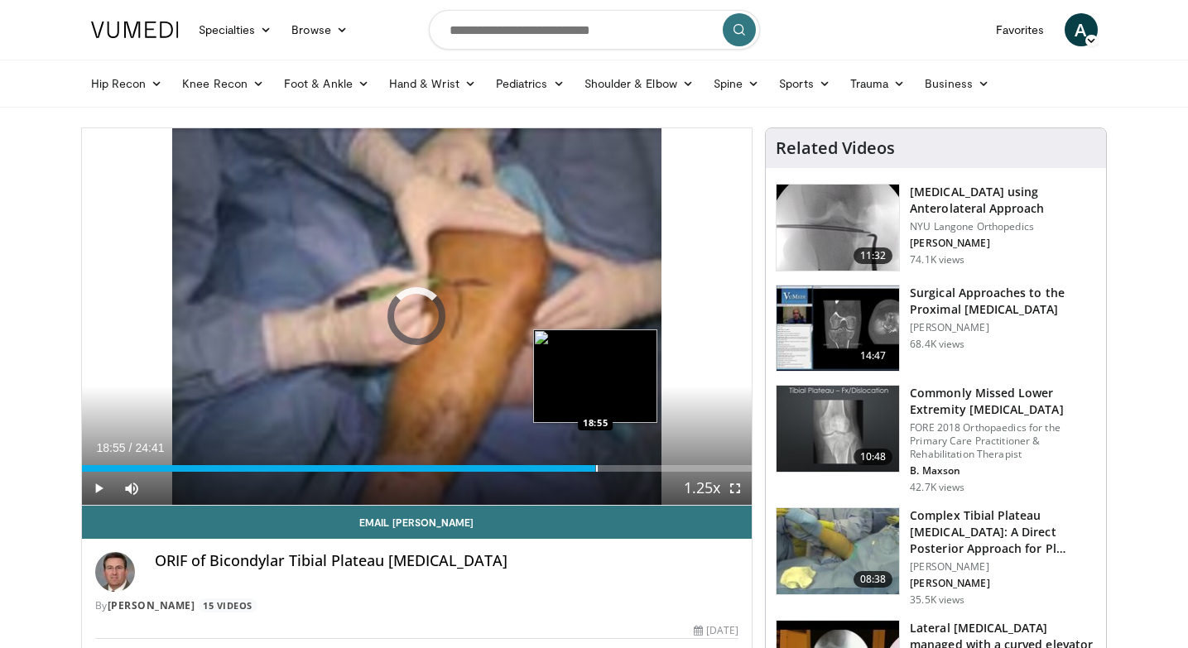
click at [596, 465] on div "Progress Bar" at bounding box center [597, 468] width 2 height 7
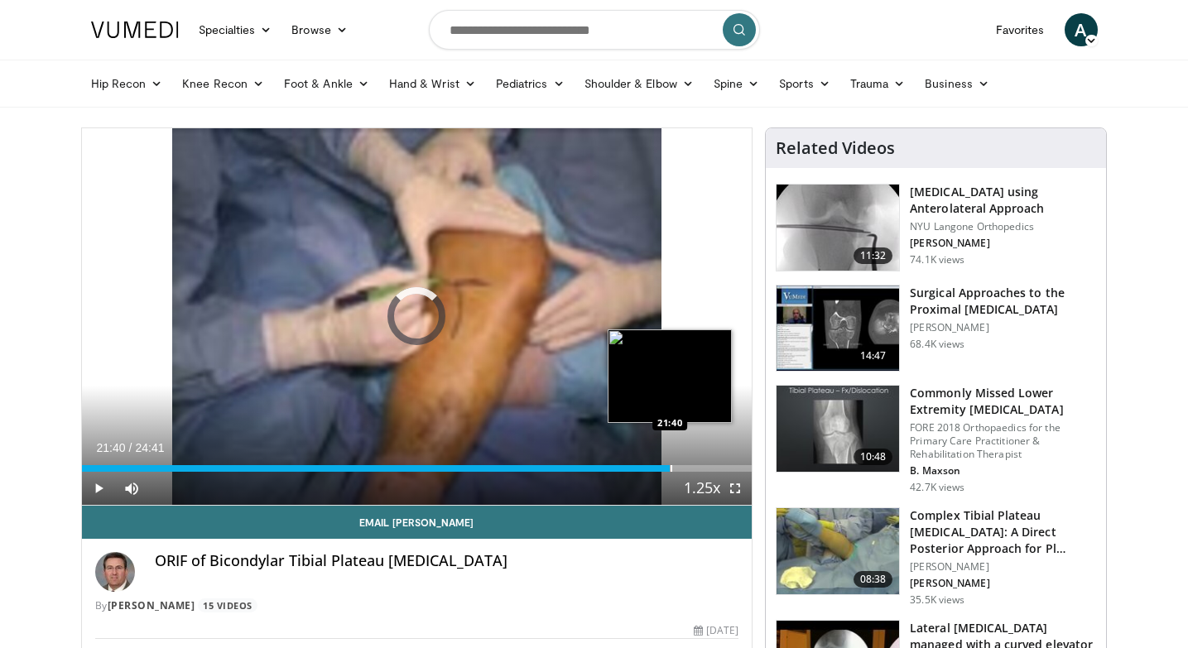
click at [670, 462] on div "Loaded : 79.74% 18:57 21:40" at bounding box center [417, 464] width 670 height 16
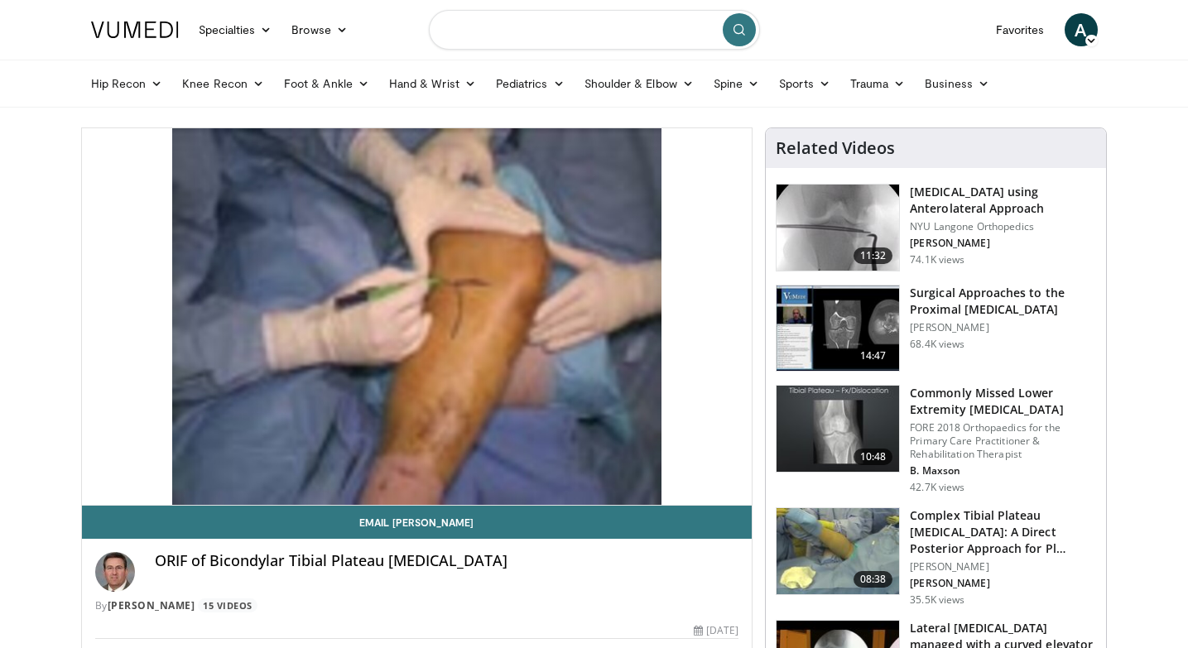
click at [519, 27] on input "Search topics, interventions" at bounding box center [594, 30] width 331 height 40
type input "**********"
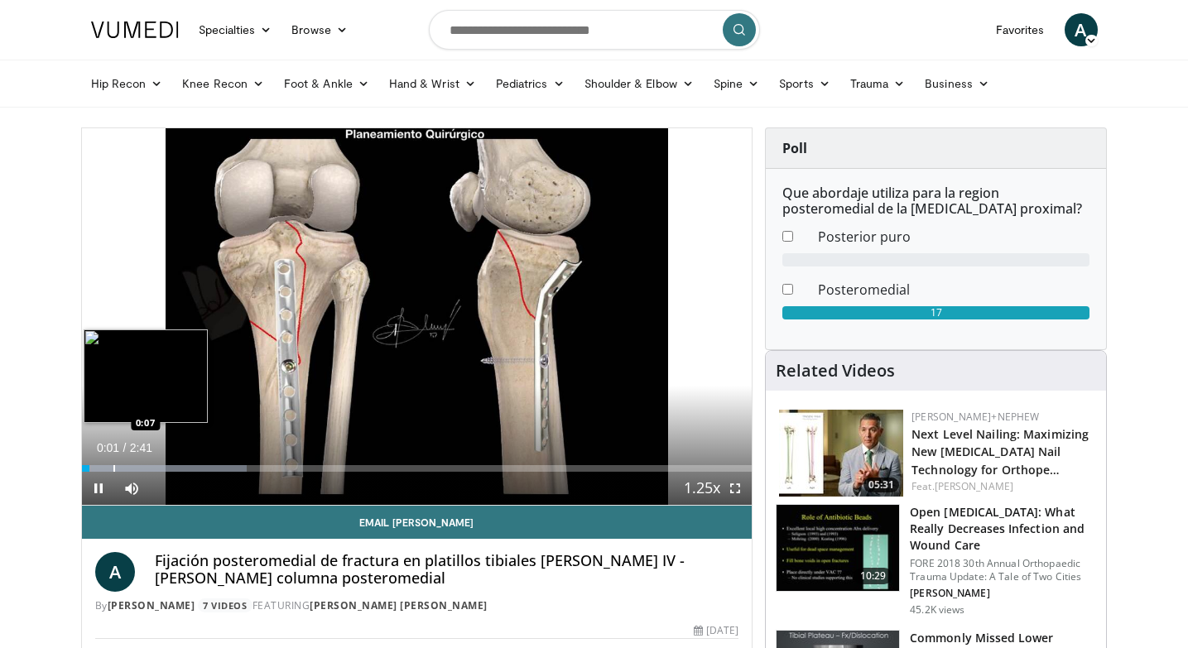
click at [113, 468] on div "Progress Bar" at bounding box center [114, 468] width 2 height 7
click at [138, 462] on div "Loaded : 24.63% 0:08 0:13" at bounding box center [417, 464] width 670 height 16
click at [175, 466] on div "Progress Bar" at bounding box center [176, 468] width 2 height 7
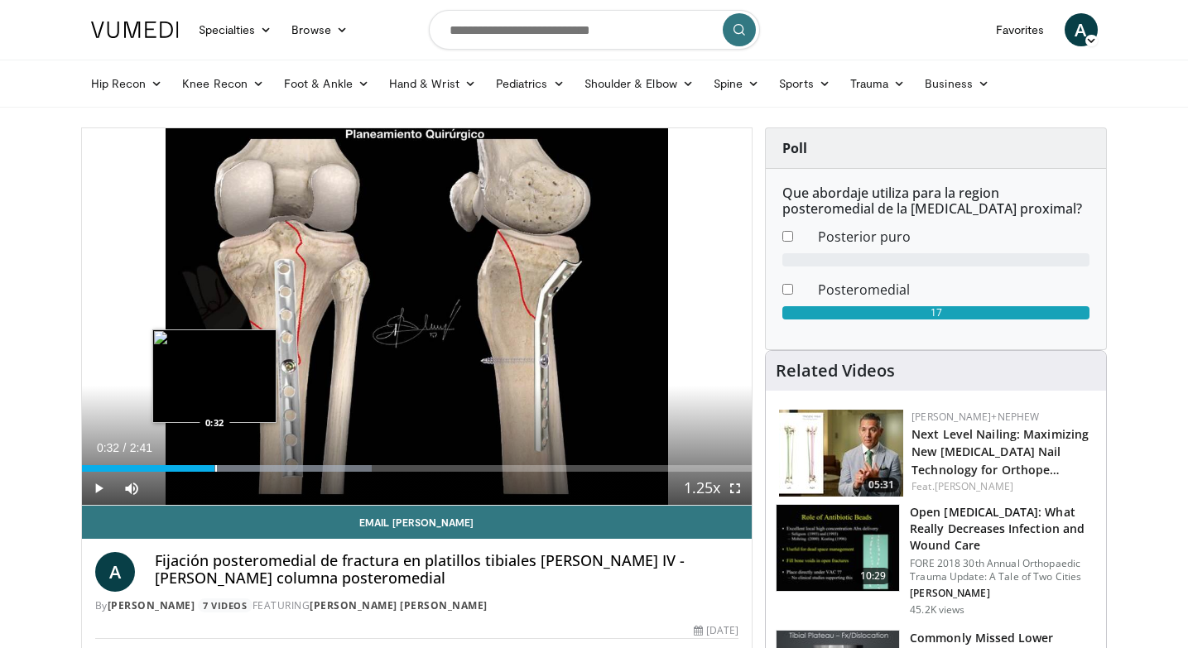
click at [215, 467] on div "Progress Bar" at bounding box center [216, 468] width 2 height 7
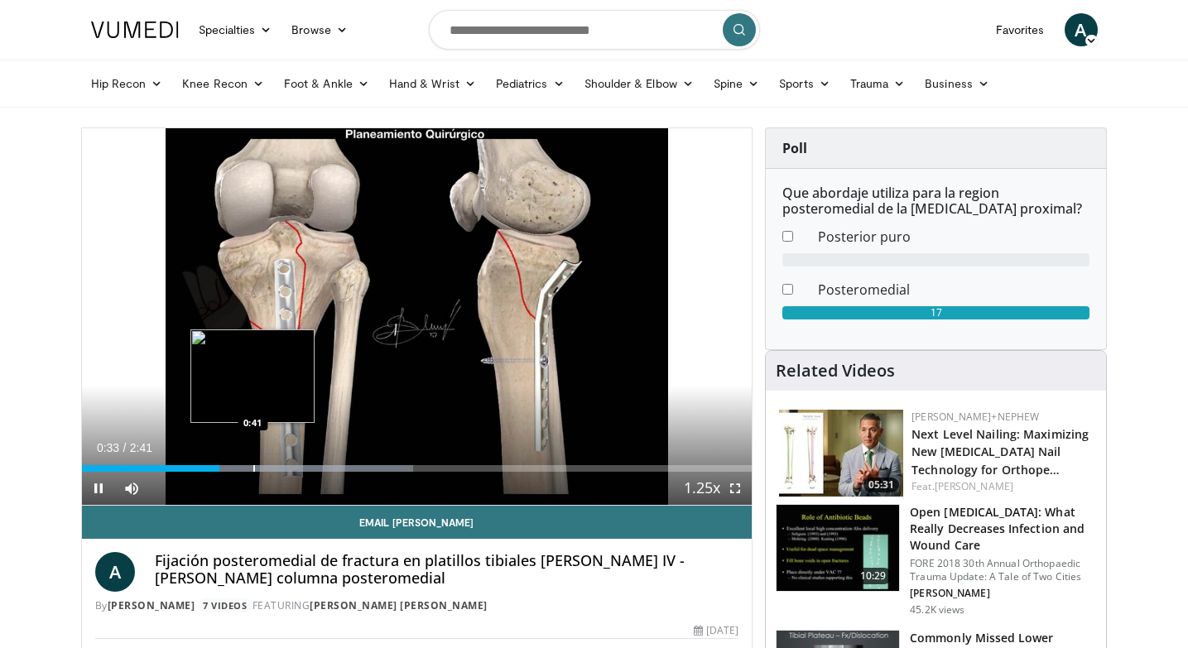
click at [253, 466] on div "Progress Bar" at bounding box center [254, 468] width 2 height 7
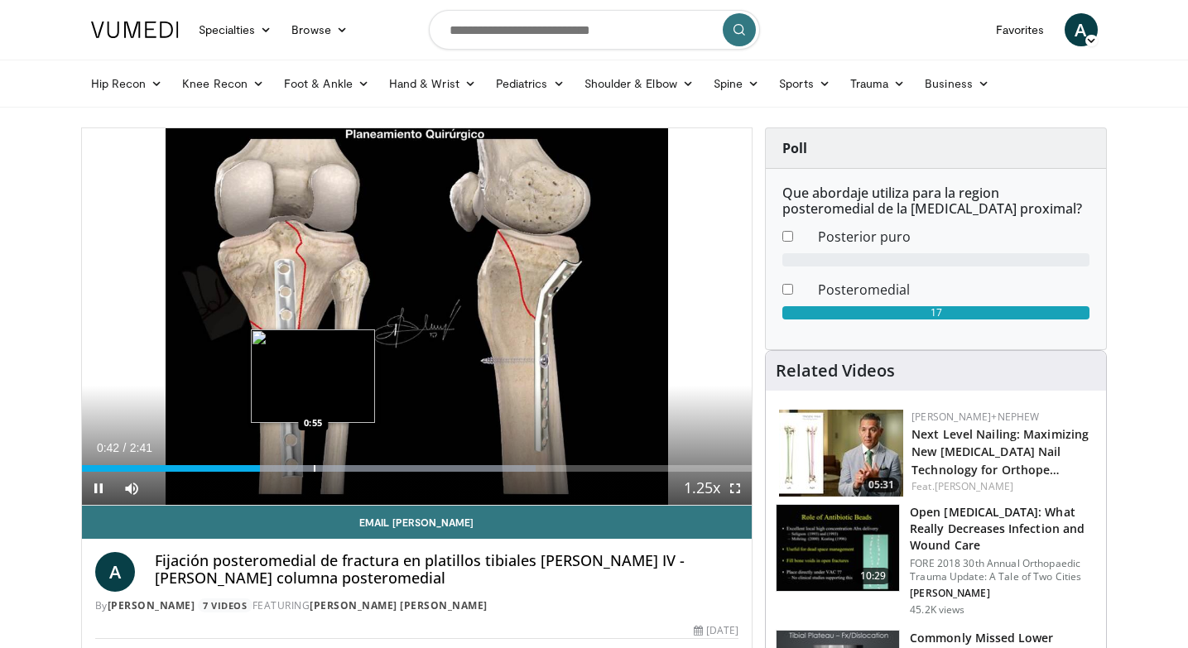
click at [312, 468] on div "Progress Bar" at bounding box center [333, 468] width 405 height 7
click at [357, 468] on div "Progress Bar" at bounding box center [358, 468] width 2 height 7
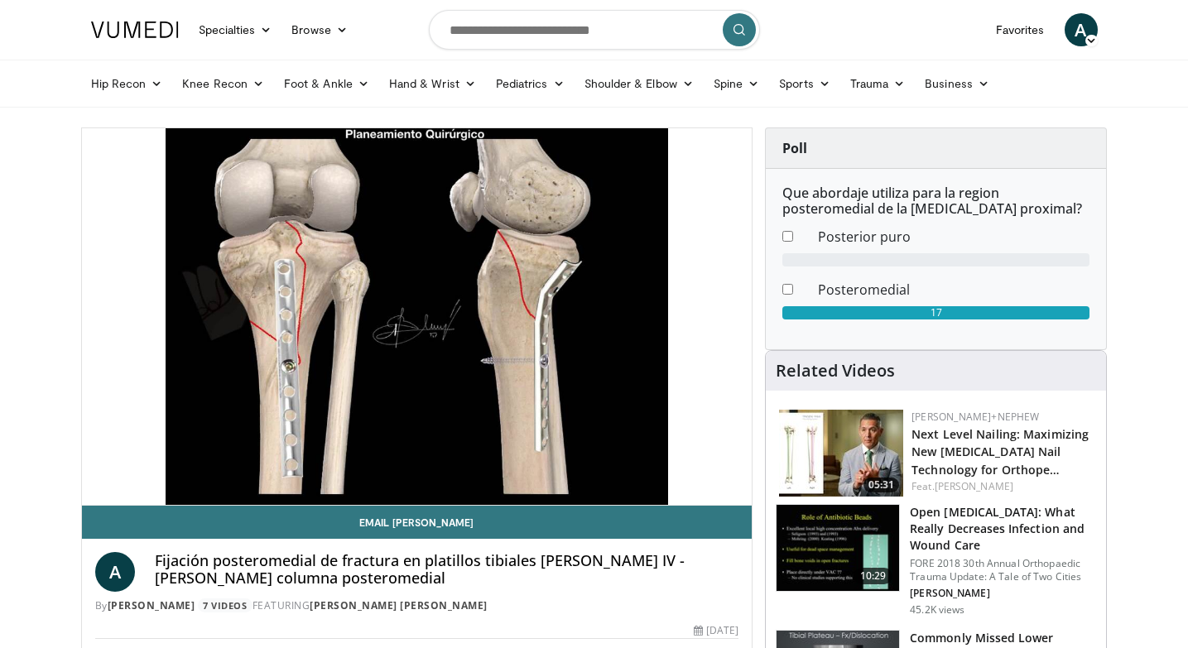
click at [391, 498] on div "Progress Bar" at bounding box center [390, 501] width 2 height 7
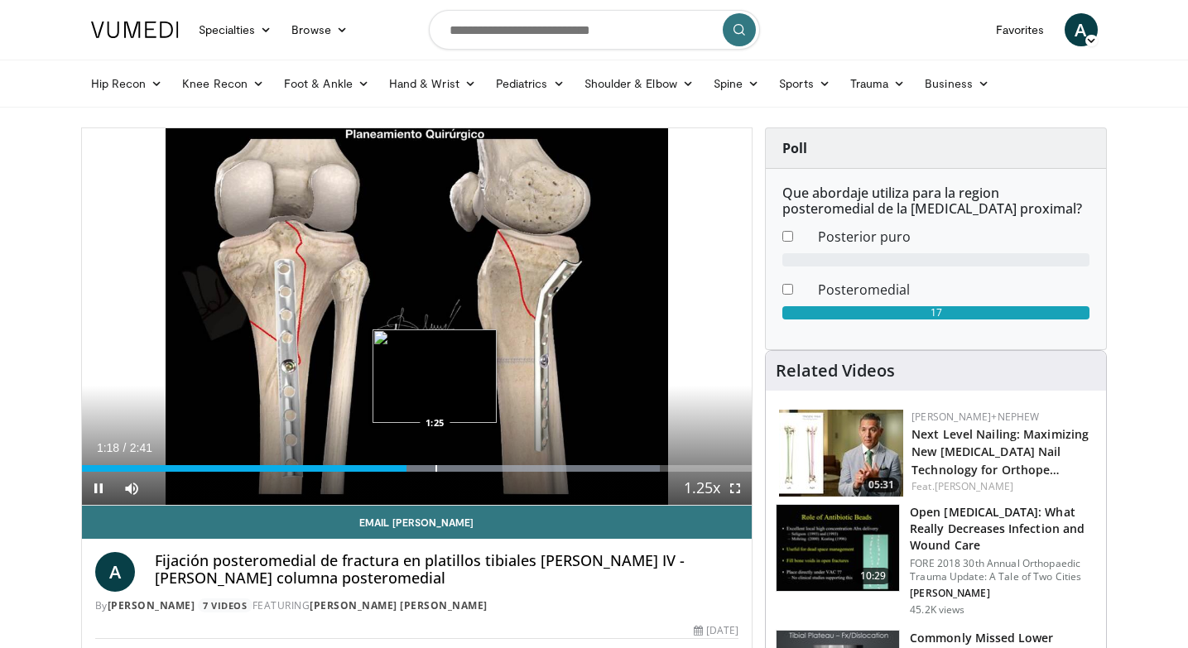
click at [435, 467] on div "Progress Bar" at bounding box center [436, 468] width 2 height 7
click at [474, 468] on div "Progress Bar" at bounding box center [475, 468] width 2 height 7
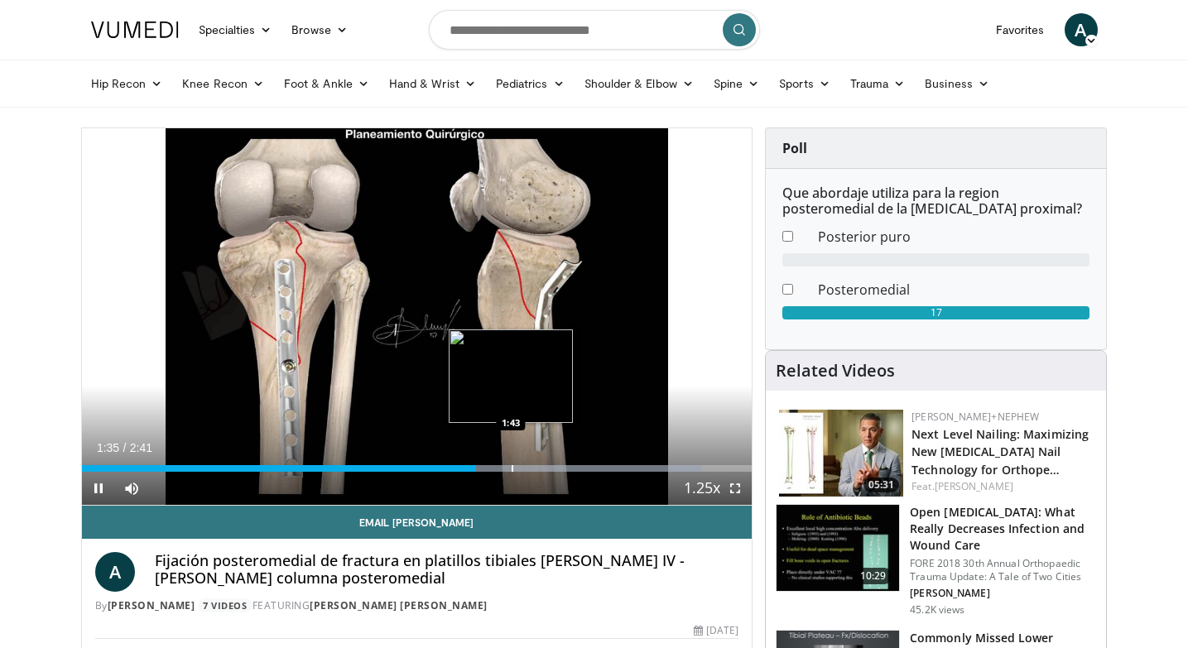
click at [511, 467] on div "Progress Bar" at bounding box center [512, 468] width 2 height 7
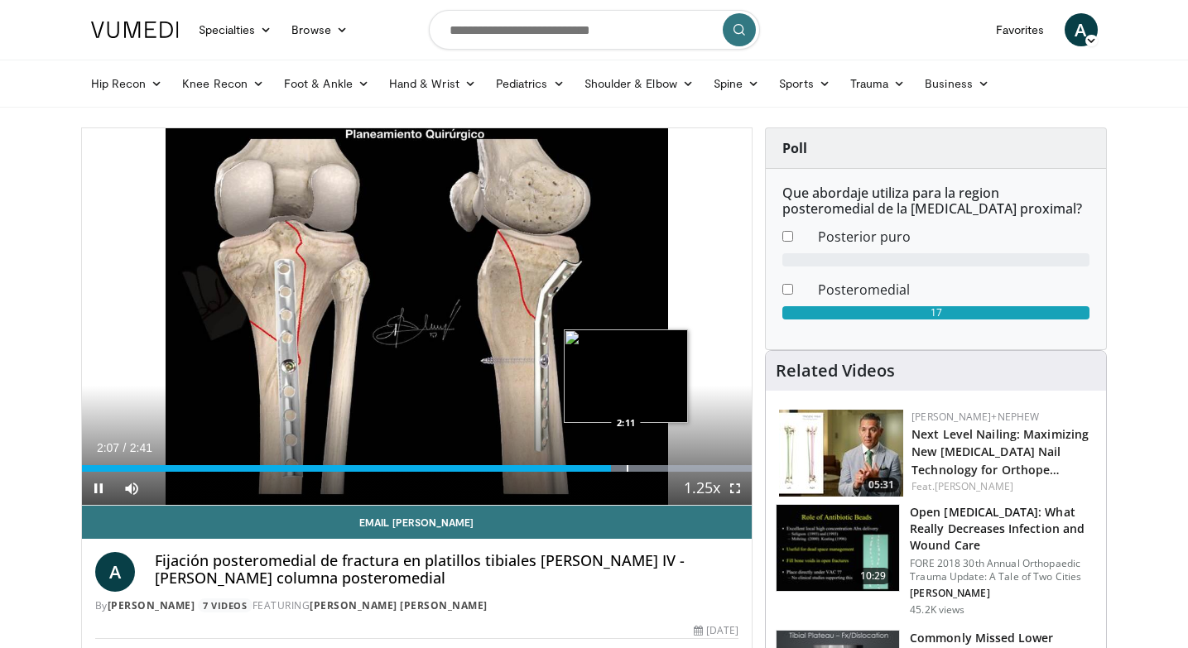
click at [626, 461] on div "Loaded : 100.00% 2:07 2:11" at bounding box center [417, 464] width 670 height 16
